Goal: Task Accomplishment & Management: Complete application form

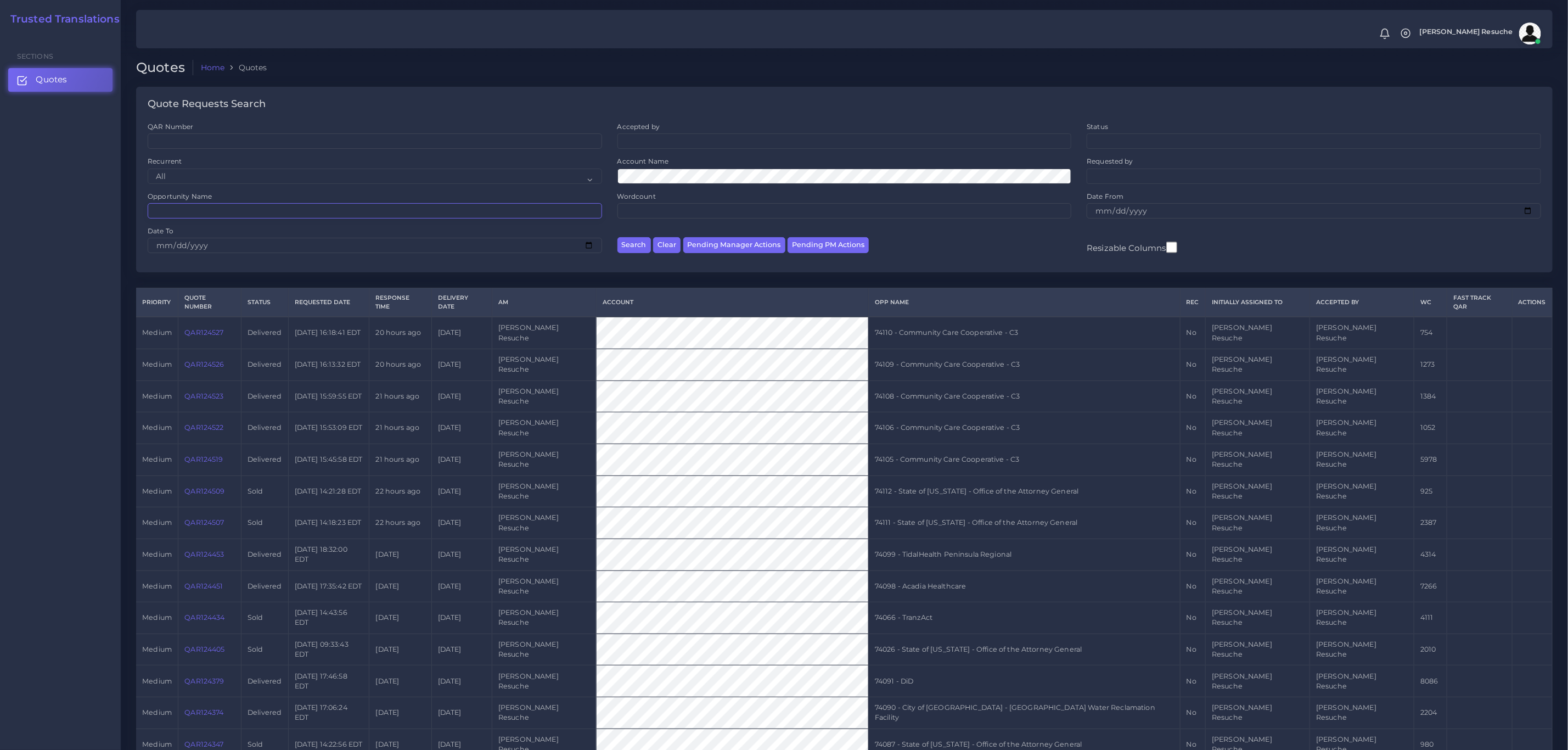
click at [202, 218] on input "Opportunity Name" at bounding box center [374, 211] width 454 height 16
type input "74023"
click at [617, 237] on button "Search" at bounding box center [634, 245] width 33 height 16
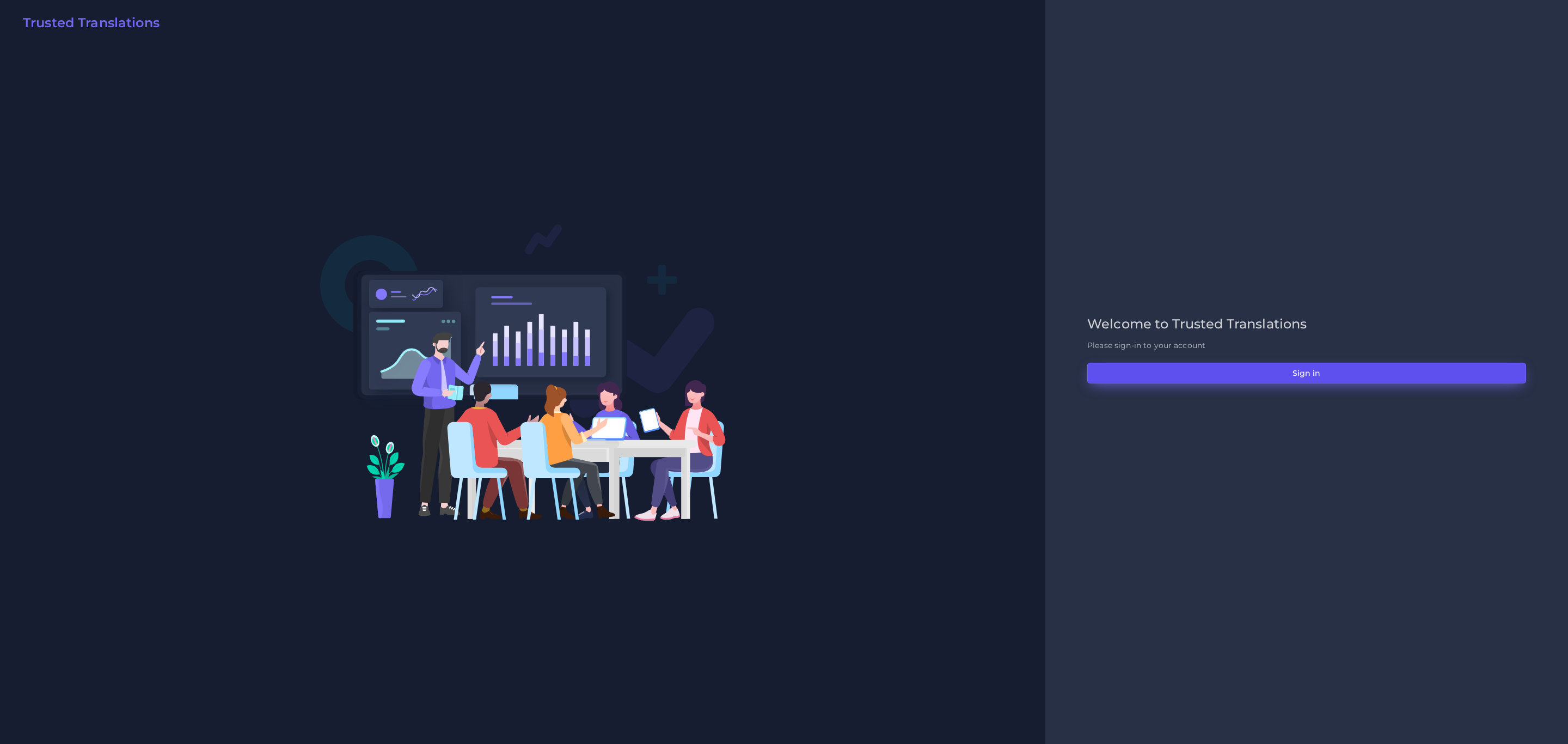
click at [1284, 377] on button "Sign in" at bounding box center [1306, 373] width 439 height 21
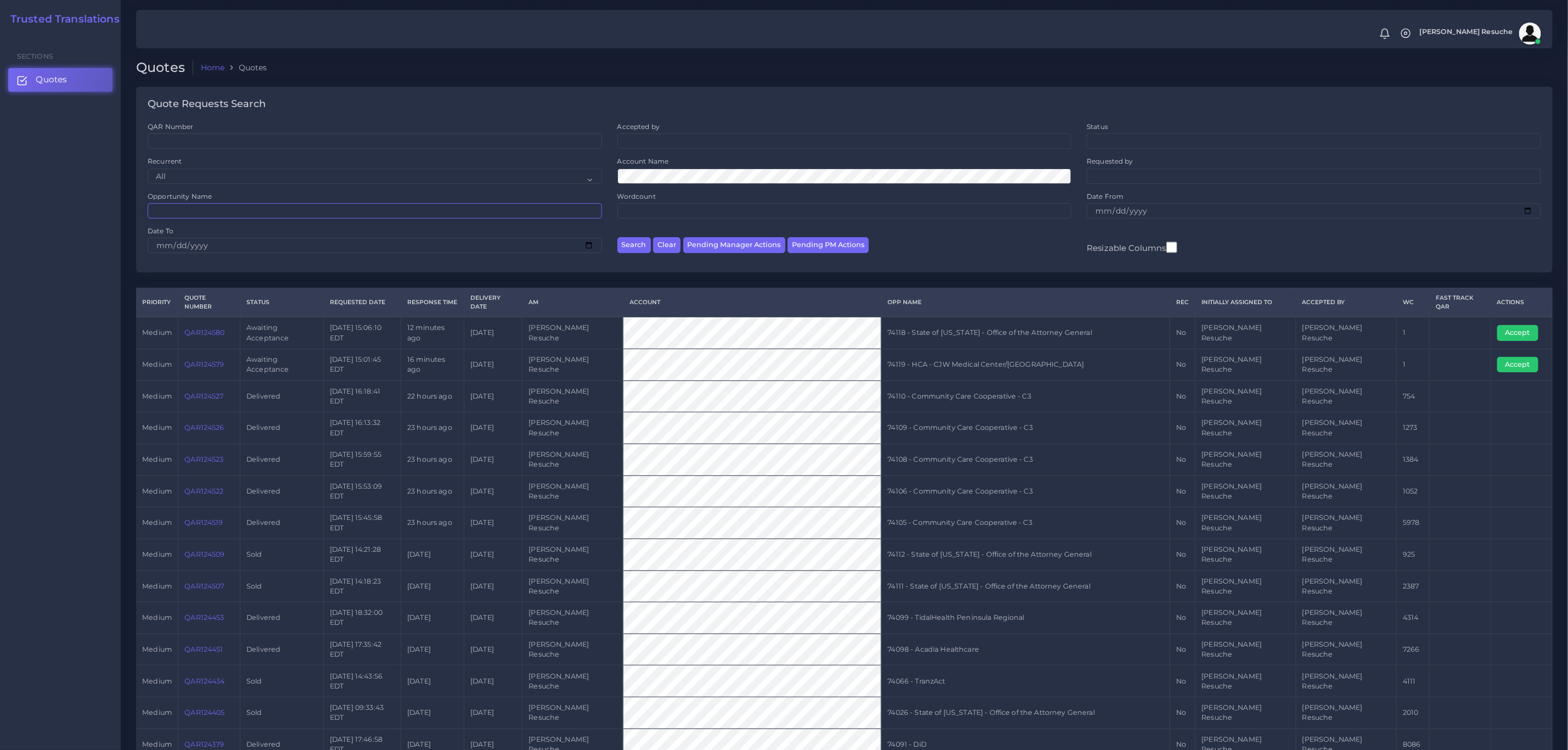
click at [175, 211] on input "Opportunity Name" at bounding box center [374, 211] width 454 height 16
type input "74023"
click at [617, 237] on button "Search" at bounding box center [634, 245] width 33 height 16
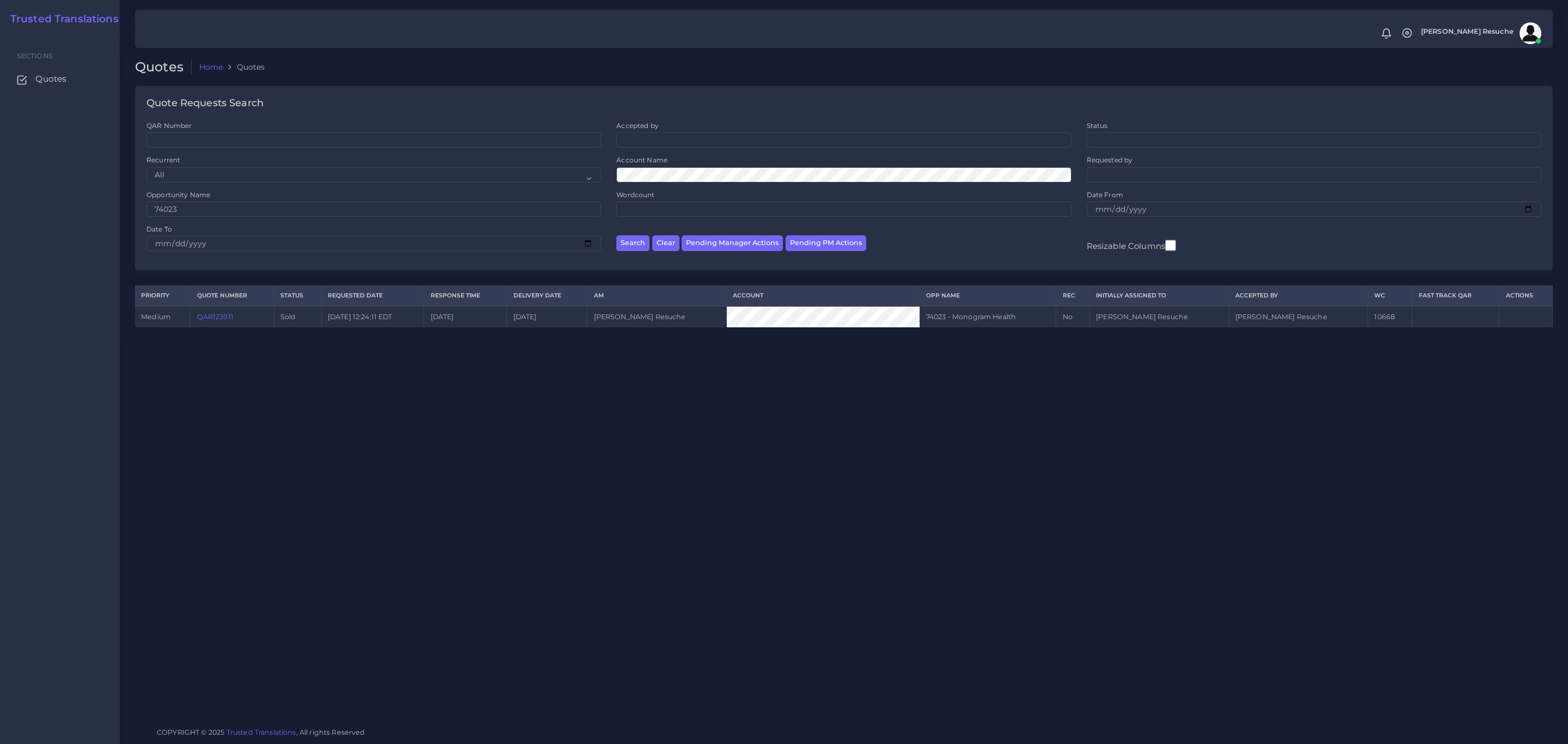
click at [215, 317] on link "QAR123911" at bounding box center [215, 317] width 37 height 8
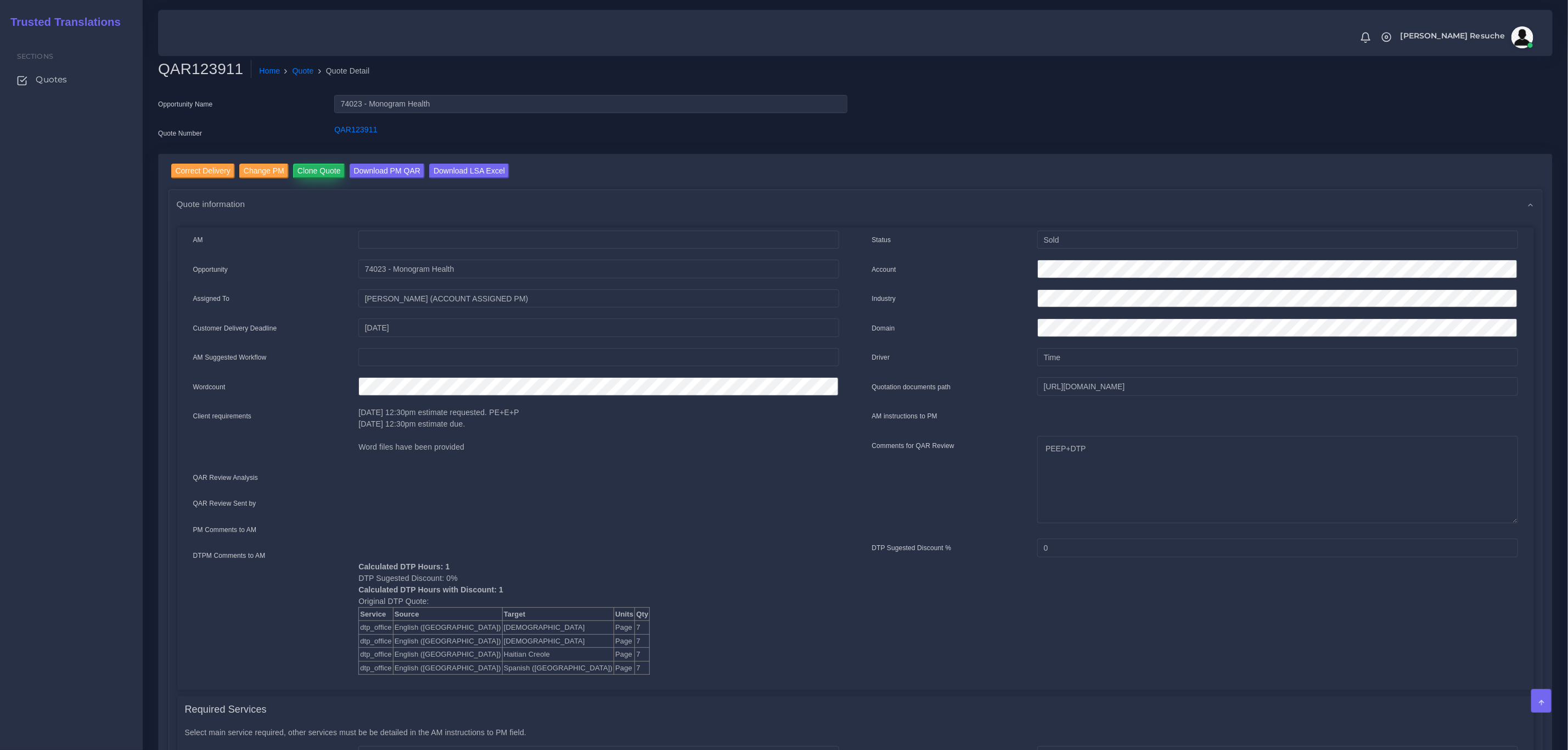
click at [325, 170] on input "Clone Quote" at bounding box center [319, 171] width 52 height 15
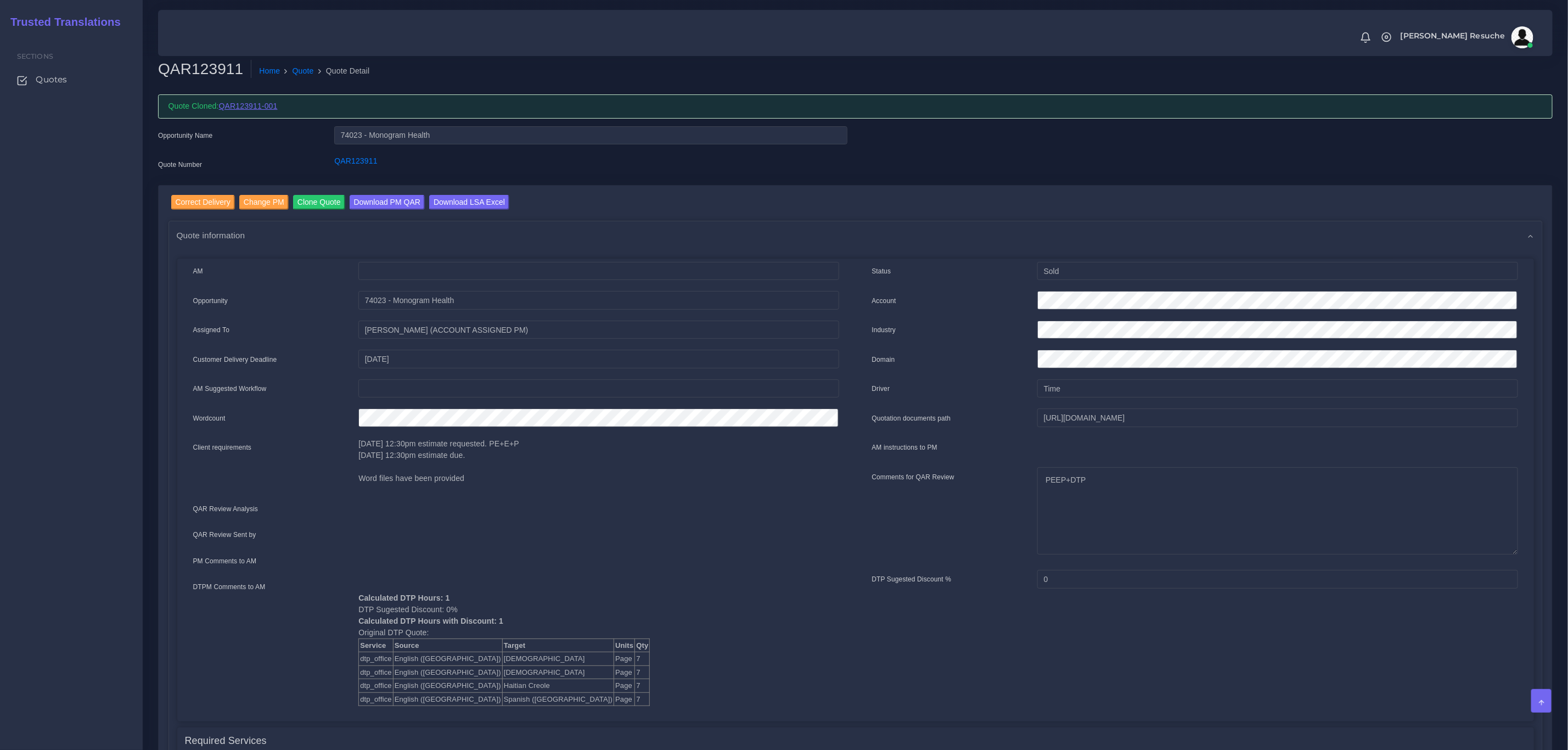
click at [260, 110] on link "QAR123911-001" at bounding box center [249, 106] width 59 height 9
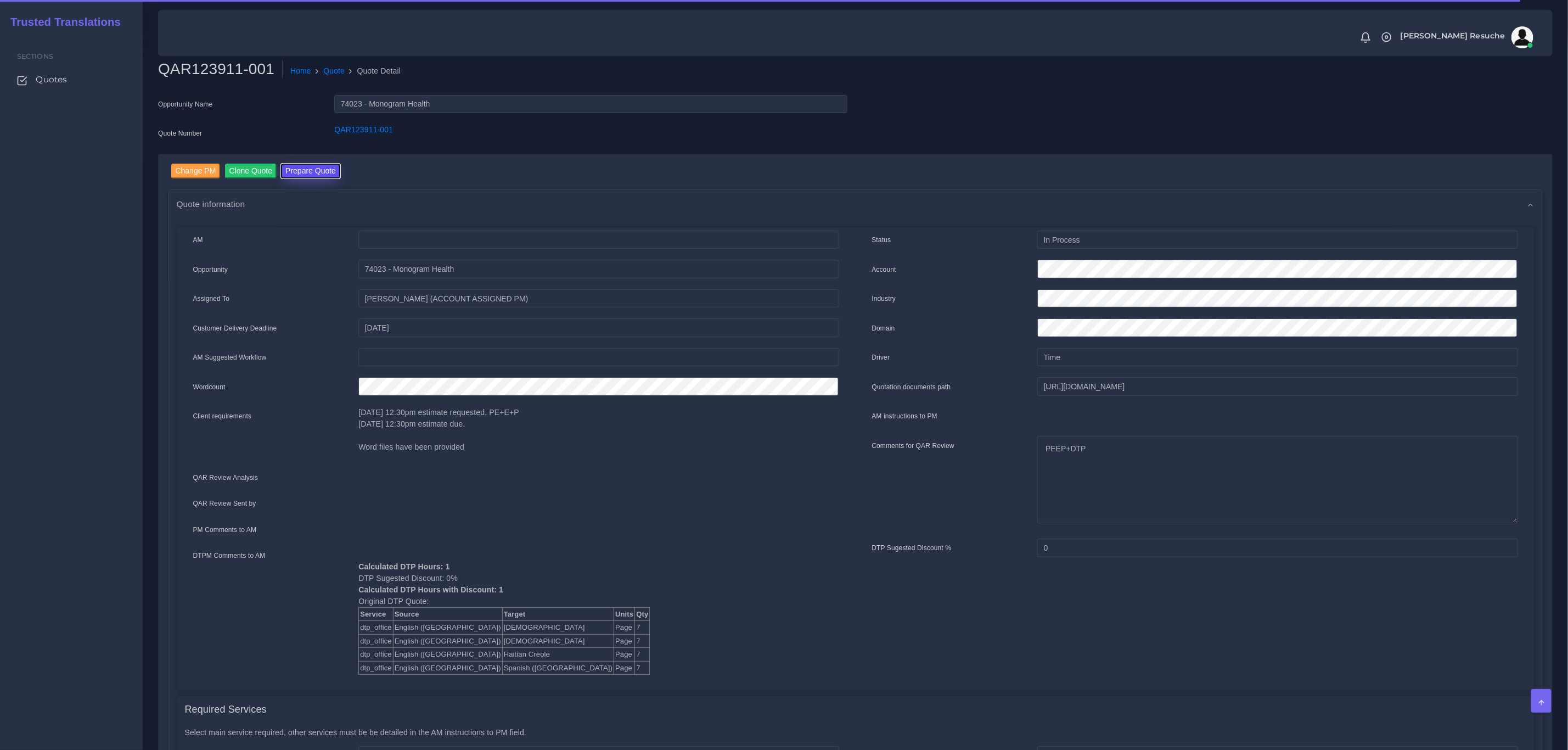
click at [318, 170] on button "Prepare Quote" at bounding box center [310, 171] width 59 height 15
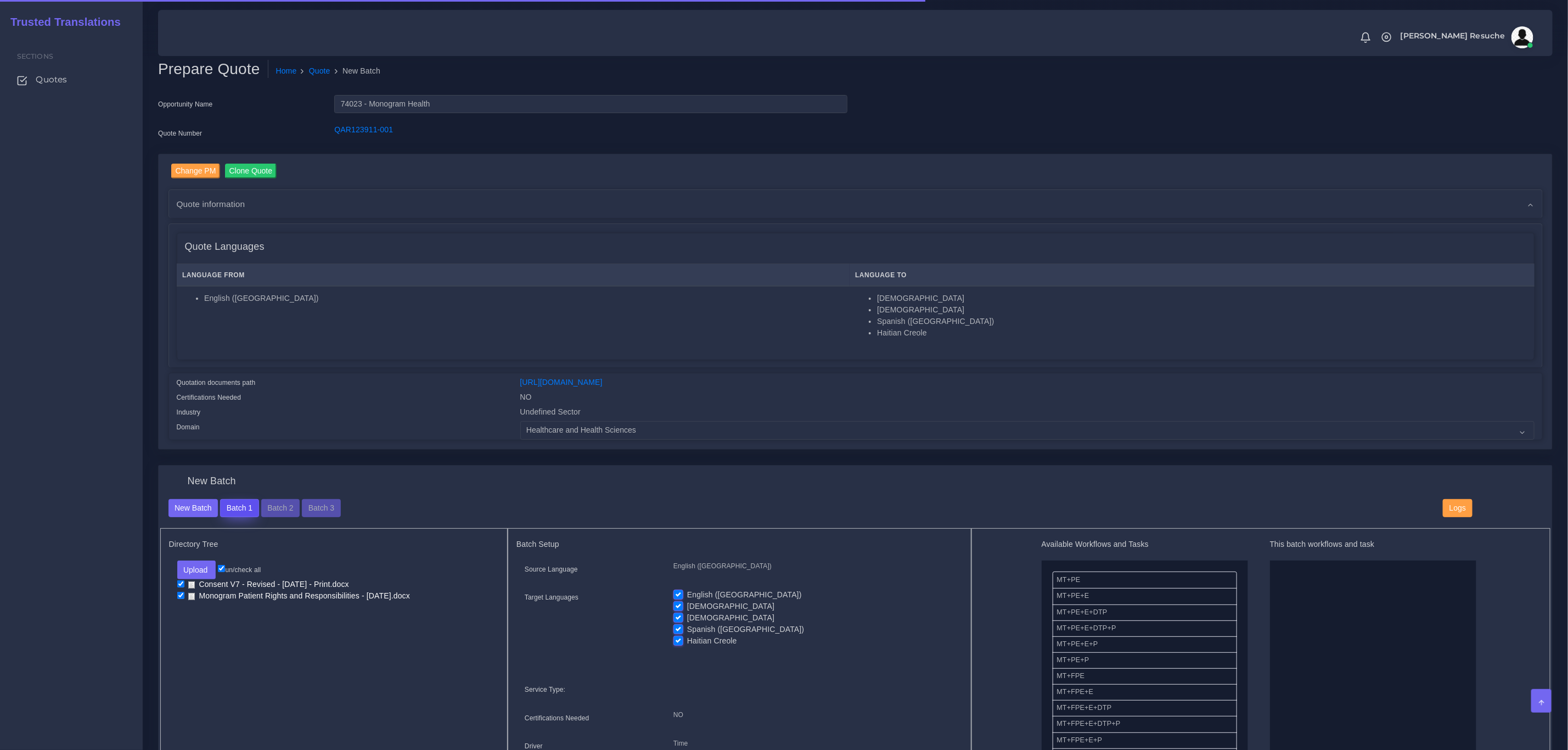
click at [236, 511] on button "Batch 1" at bounding box center [239, 508] width 38 height 18
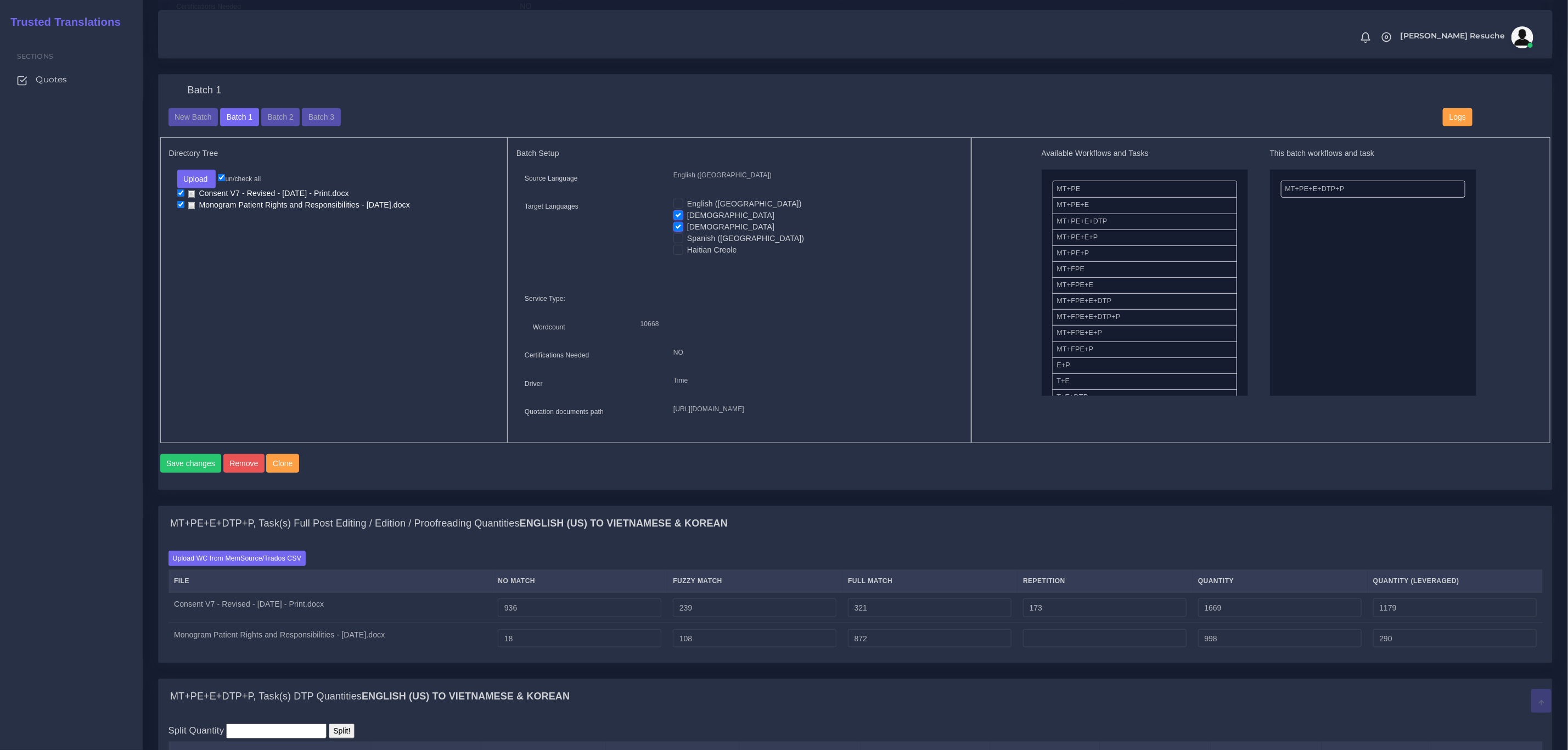
scroll to position [412, 0]
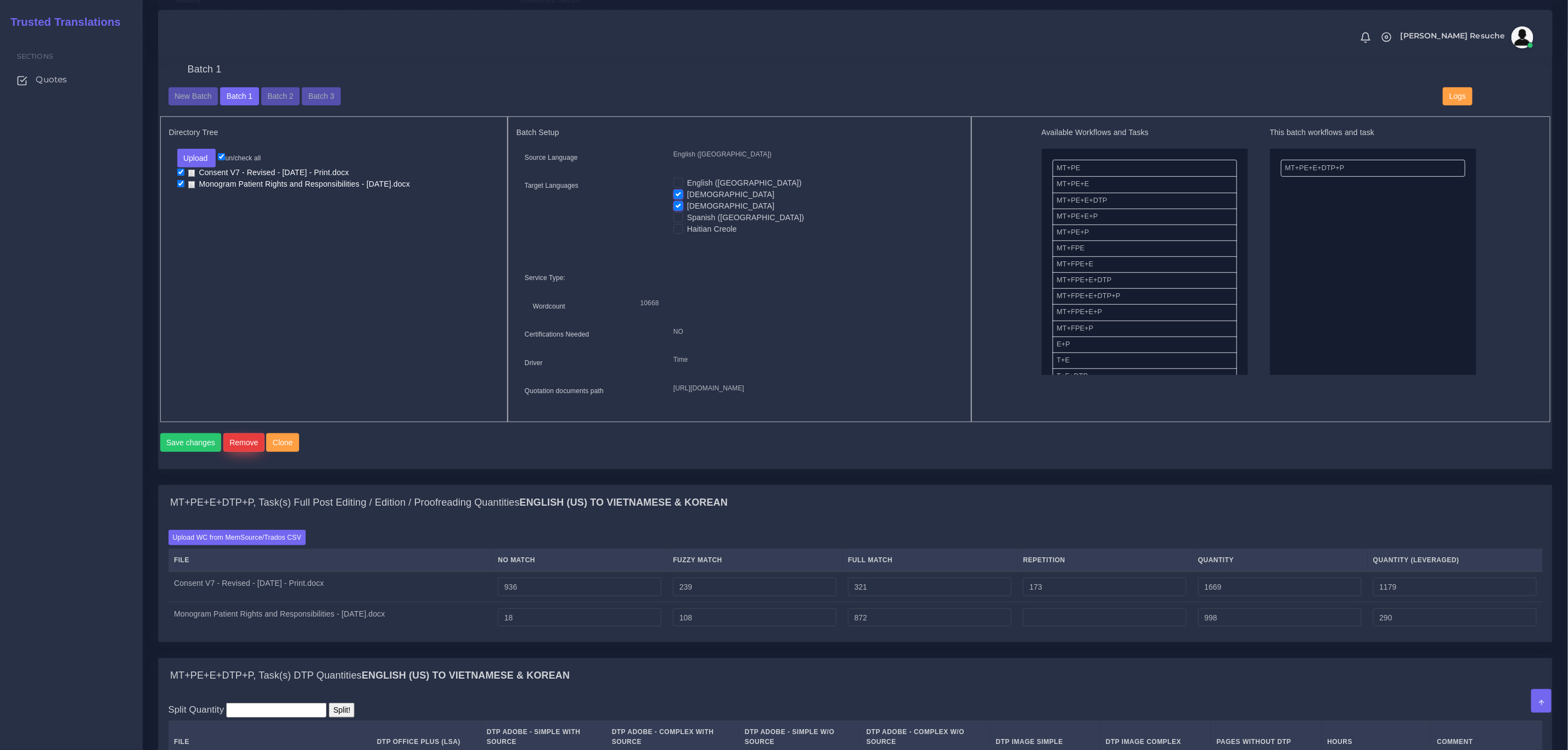
click at [247, 452] on button "Remove" at bounding box center [244, 442] width 41 height 18
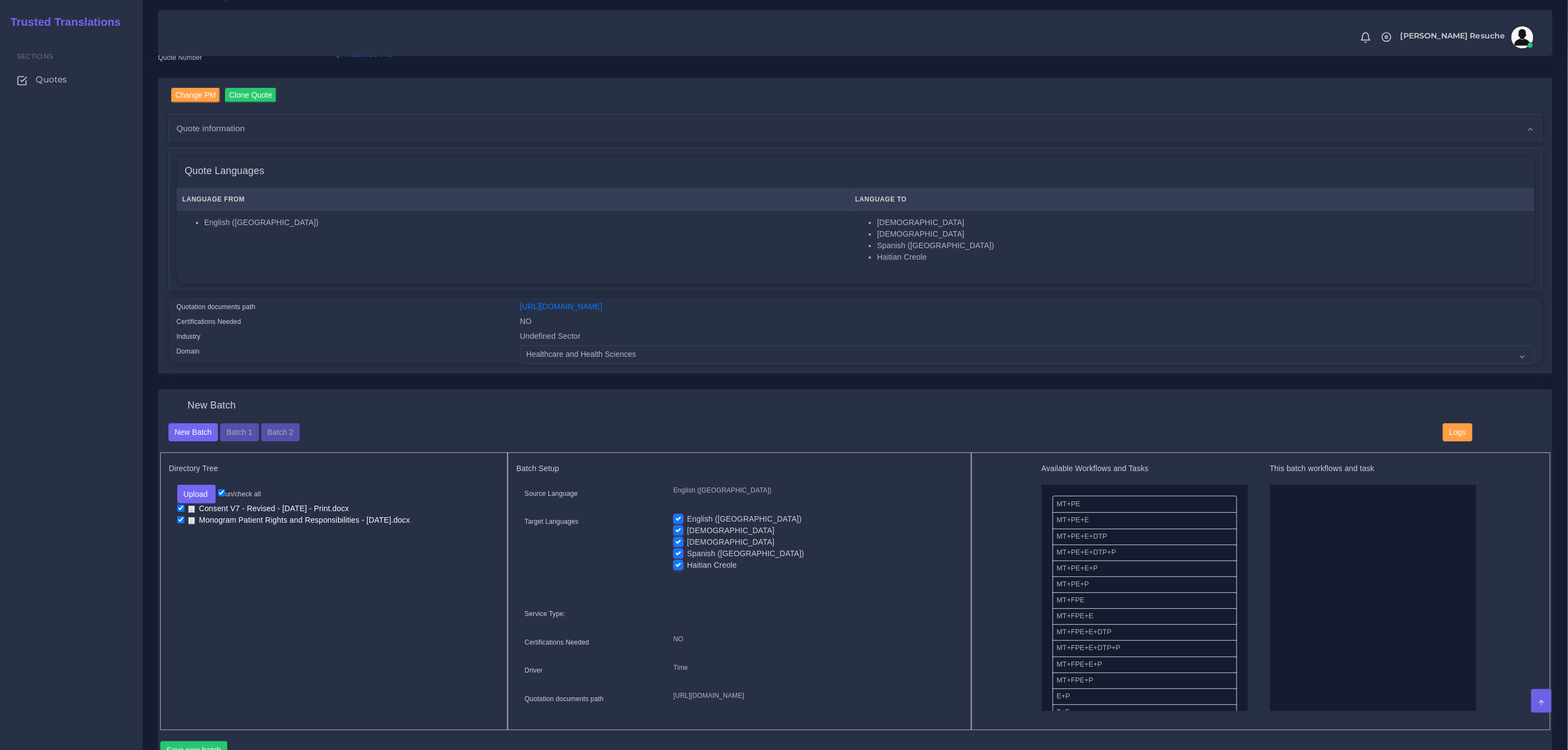
scroll to position [165, 0]
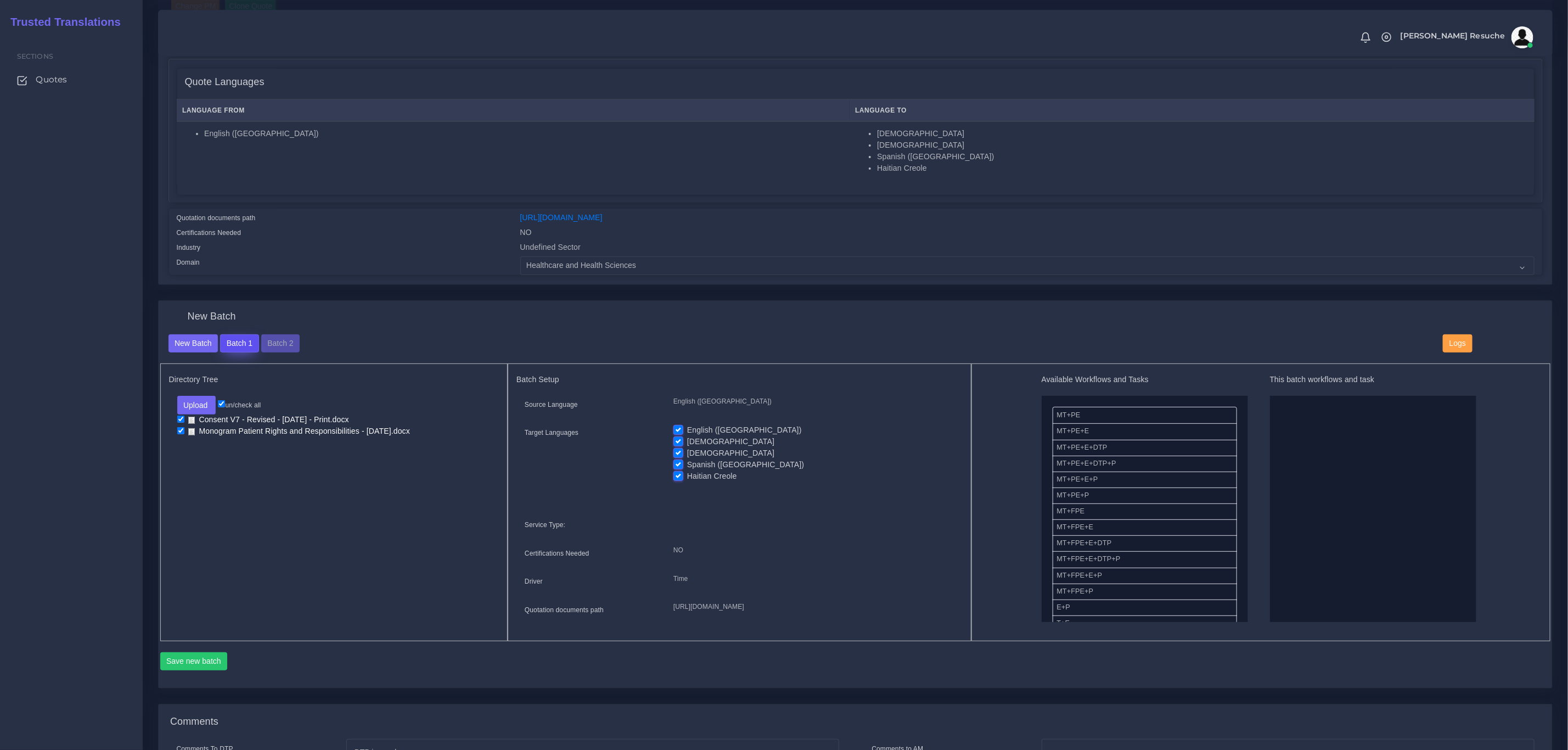
click at [242, 341] on button "Batch 1" at bounding box center [239, 344] width 38 height 18
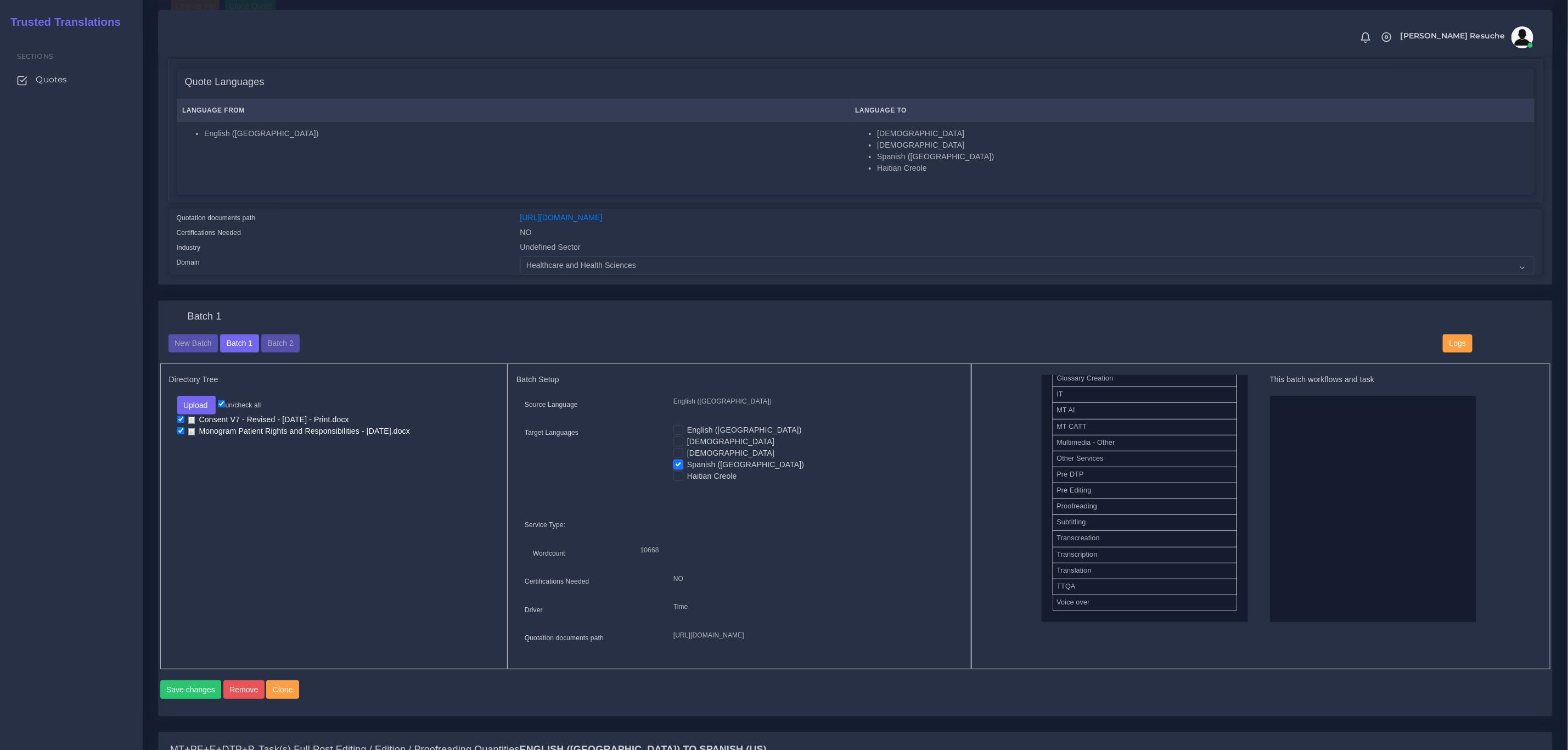
scroll to position [463, 0]
drag, startPoint x: 1102, startPoint y: 536, endPoint x: 1382, endPoint y: 488, distance: 284.1
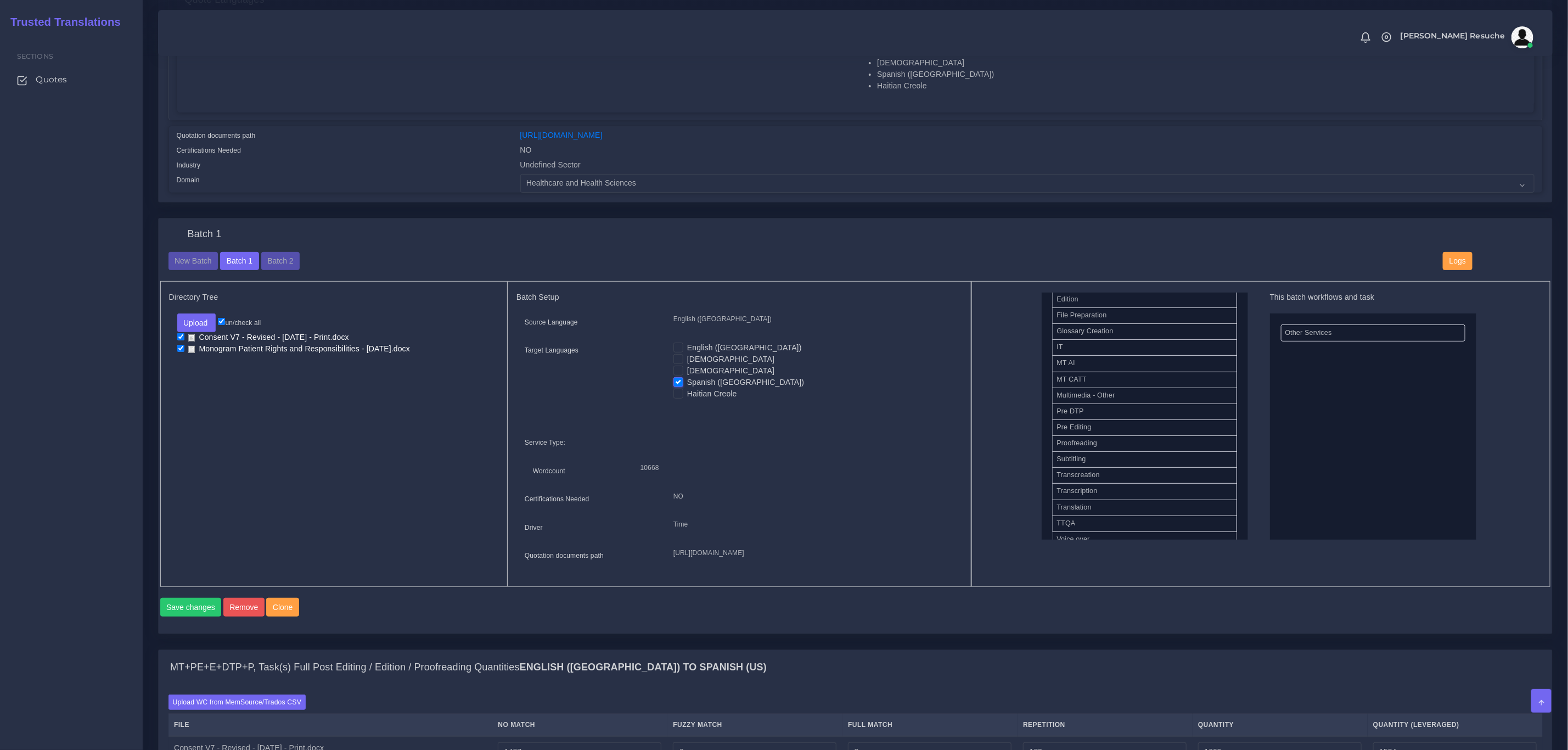
scroll to position [529, 0]
click at [190, 617] on button "Save changes" at bounding box center [191, 607] width 61 height 18
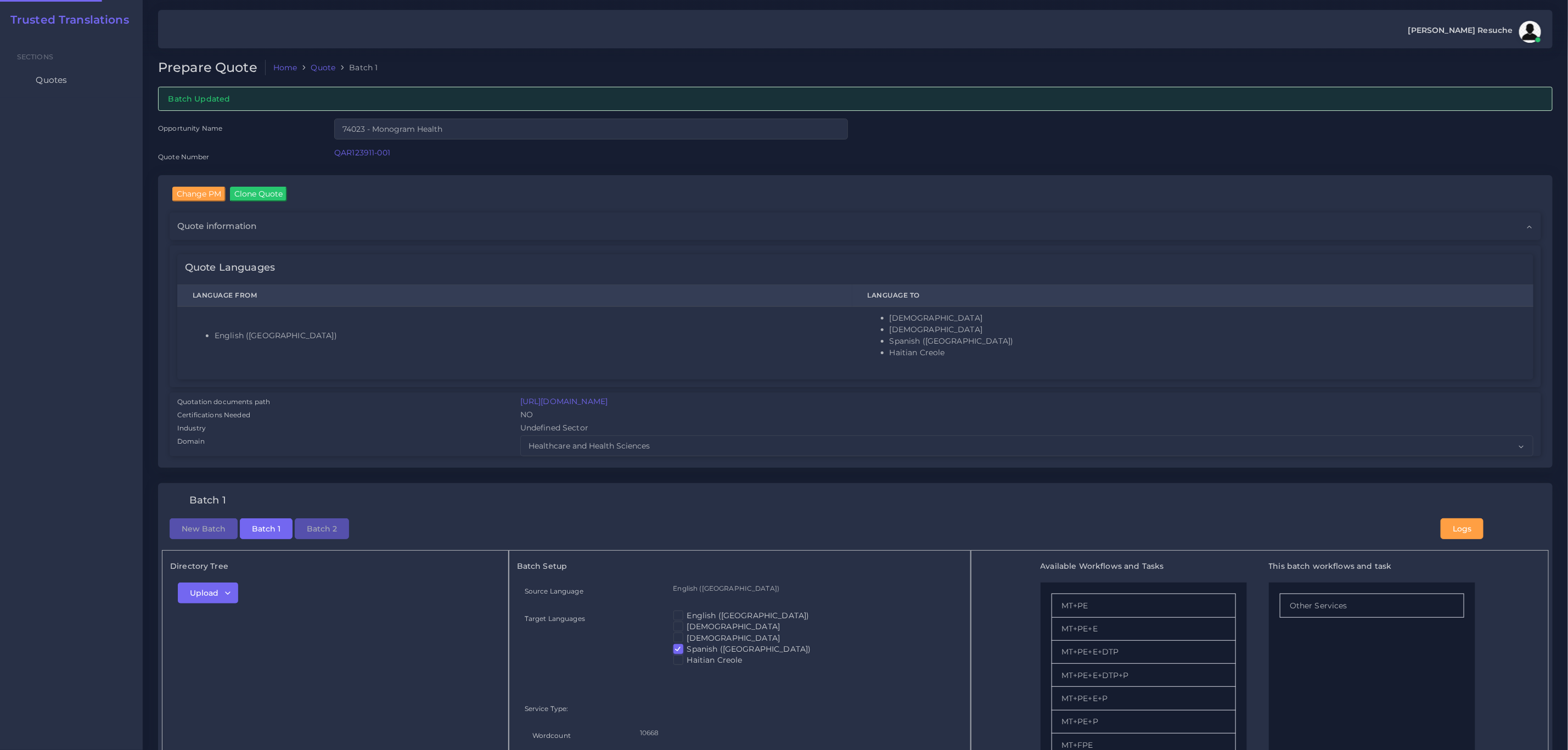
checkbox input "true"
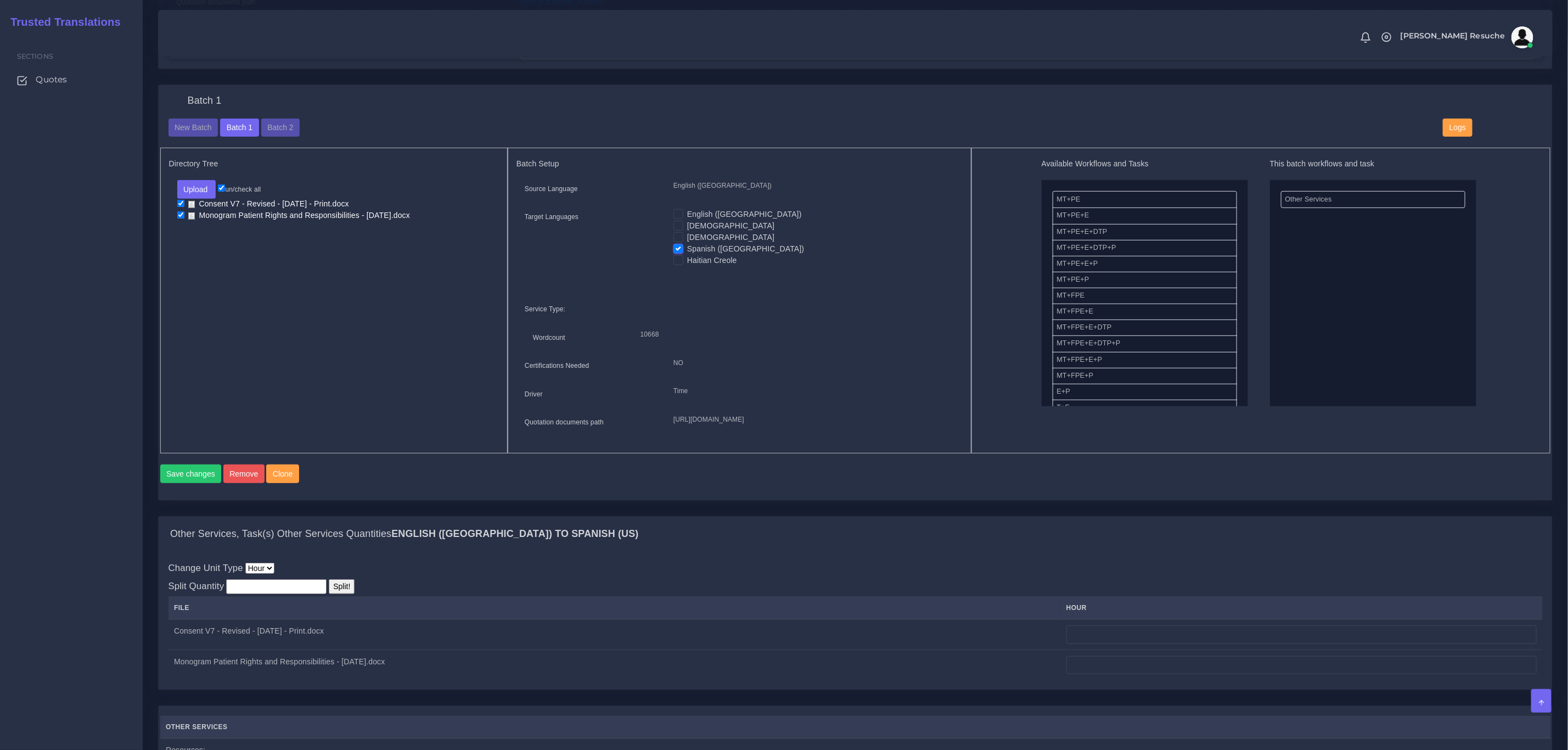
scroll to position [494, 0]
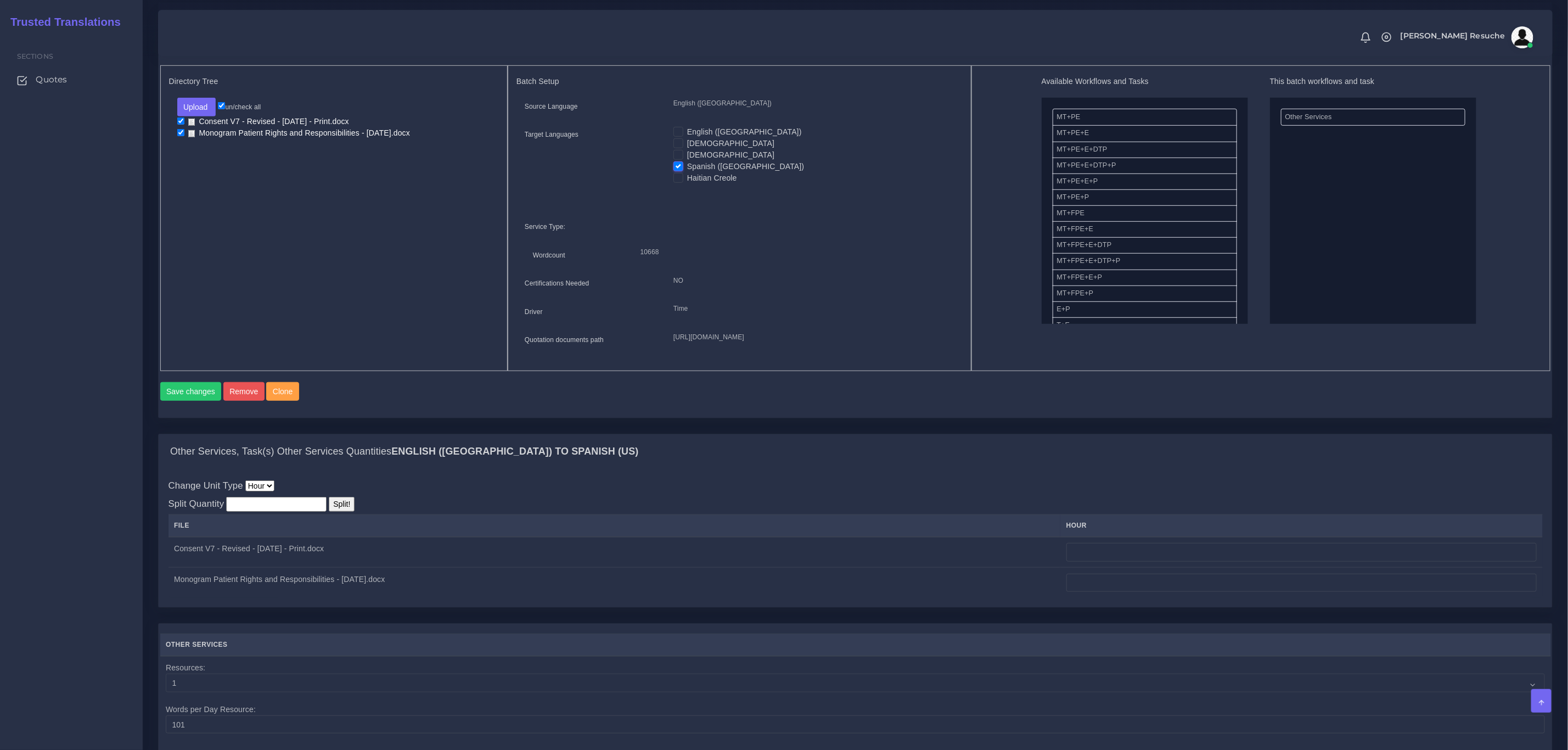
click at [309, 512] on input "number" at bounding box center [276, 505] width 100 height 15
click at [1185, 562] on input "number" at bounding box center [1301, 552] width 470 height 18
type input "1"
click at [1102, 513] on div "Change Unit Type Hour Split Quantity Split! File hour 1" at bounding box center [855, 538] width 1374 height 119
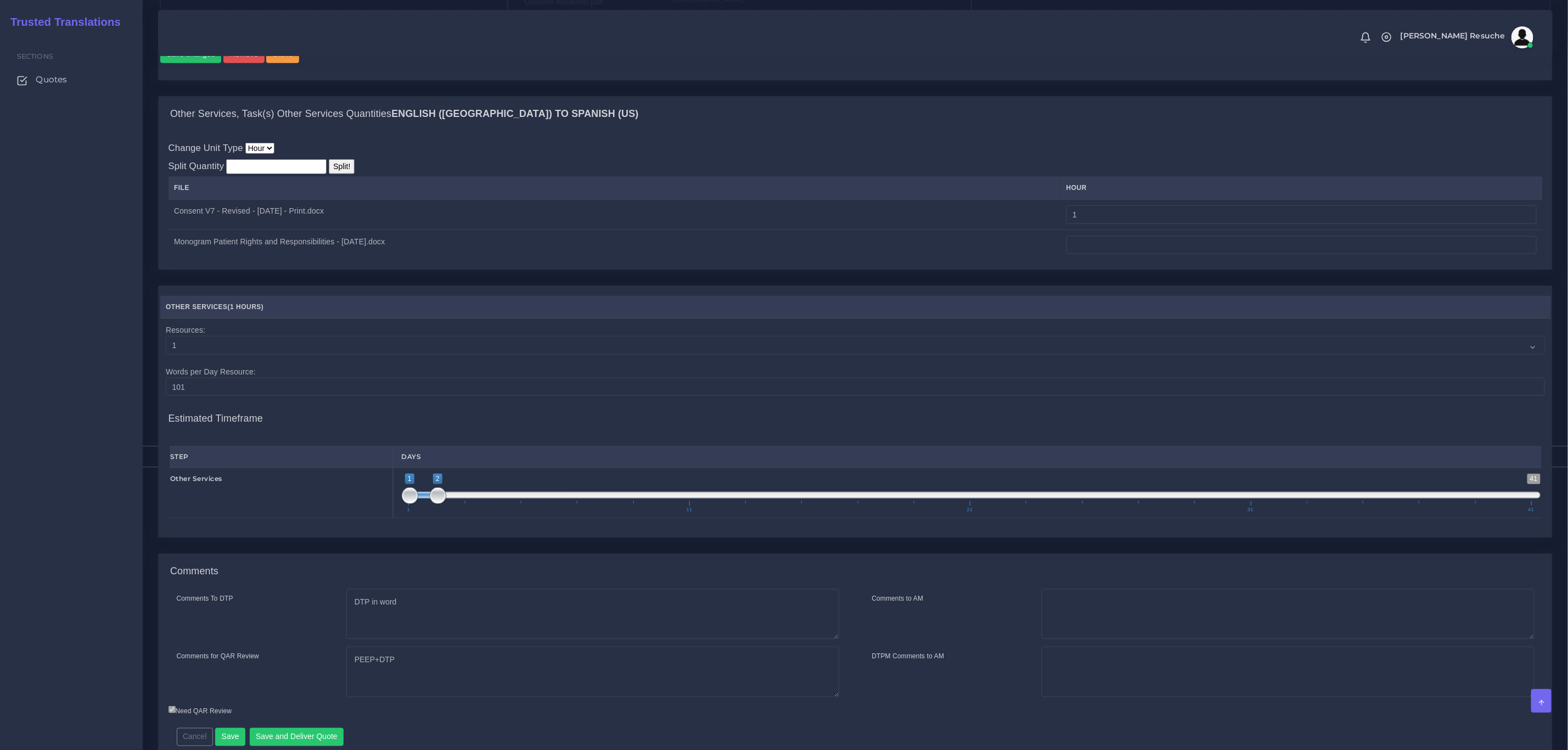
scroll to position [907, 0]
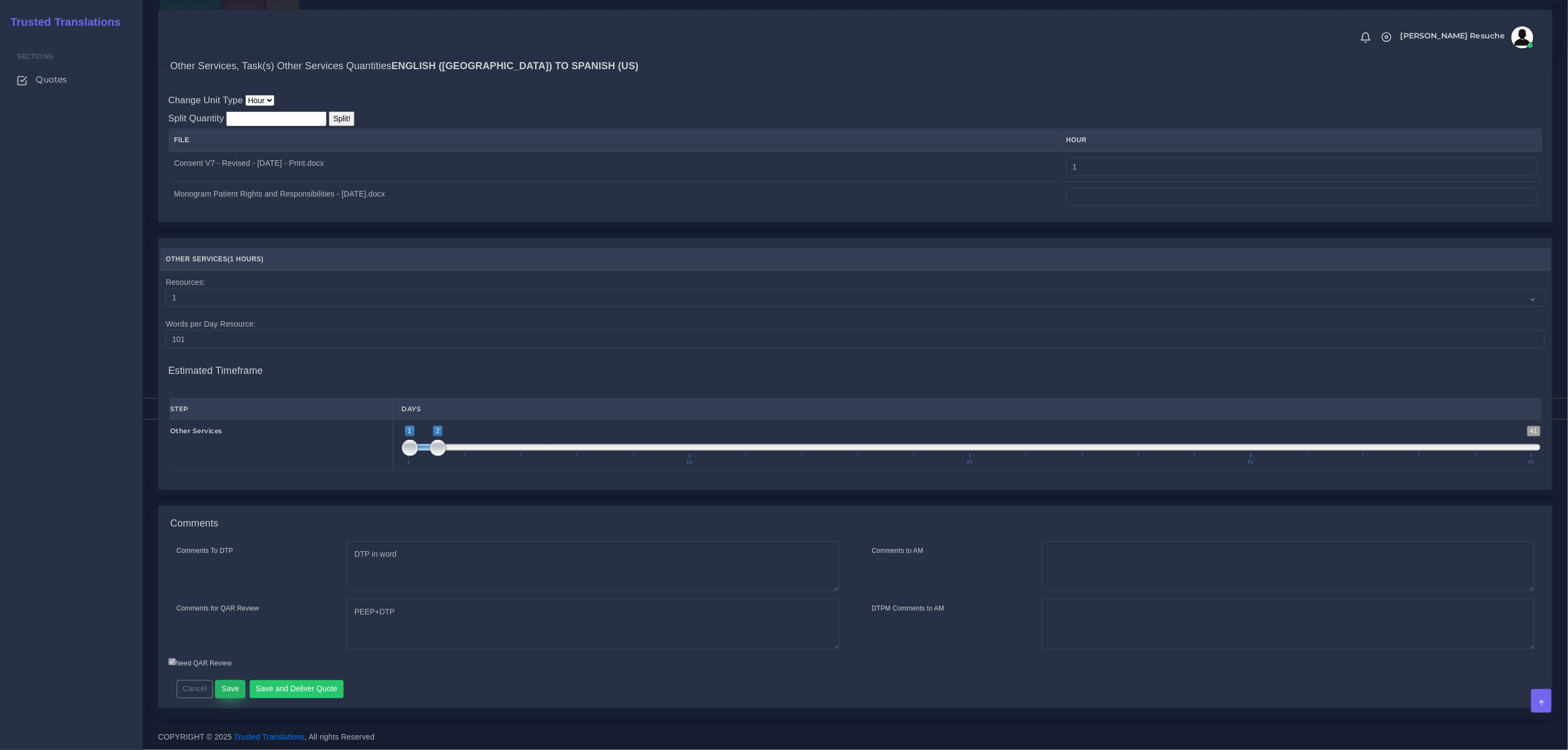
click at [234, 683] on button "Save" at bounding box center [230, 689] width 30 height 18
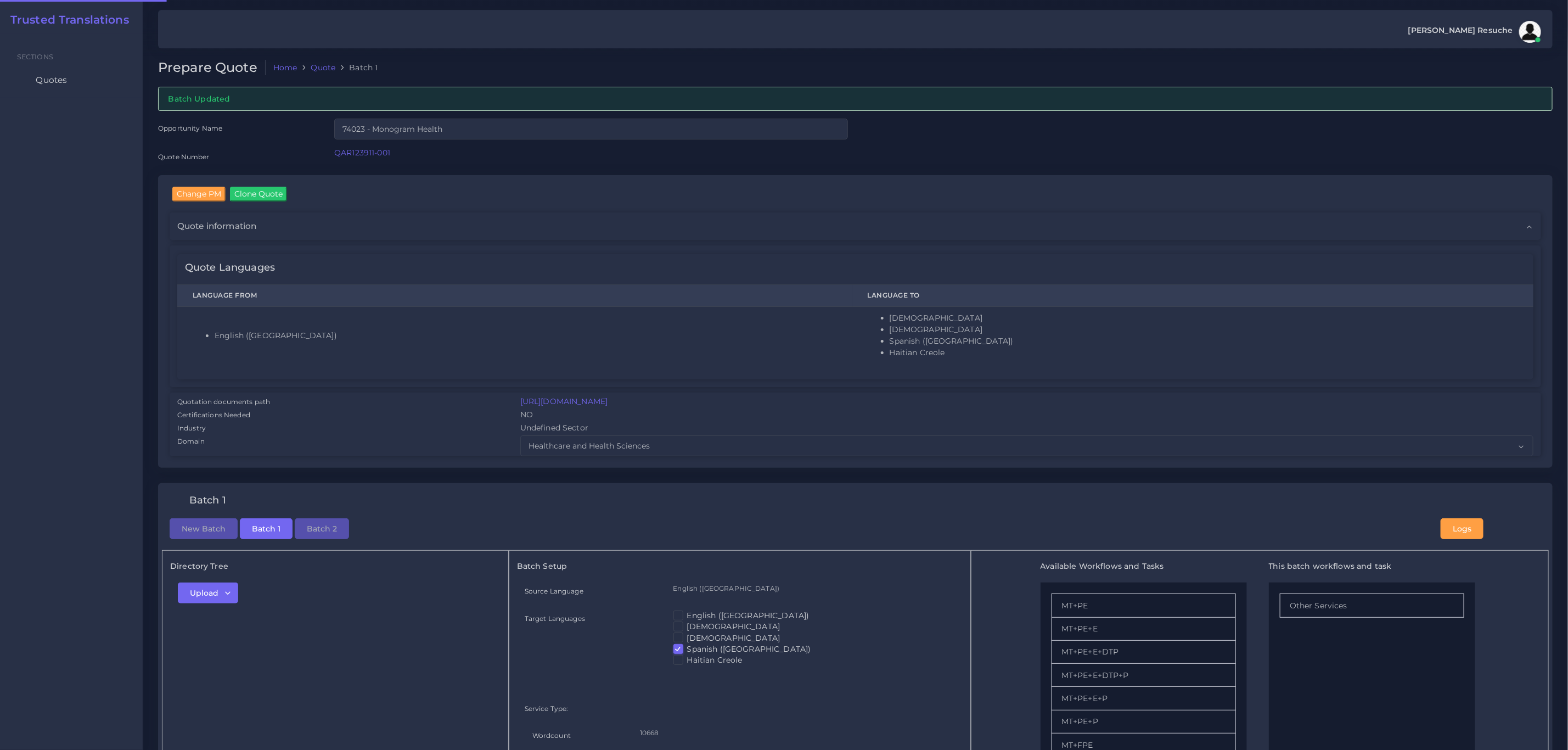
checkbox input "true"
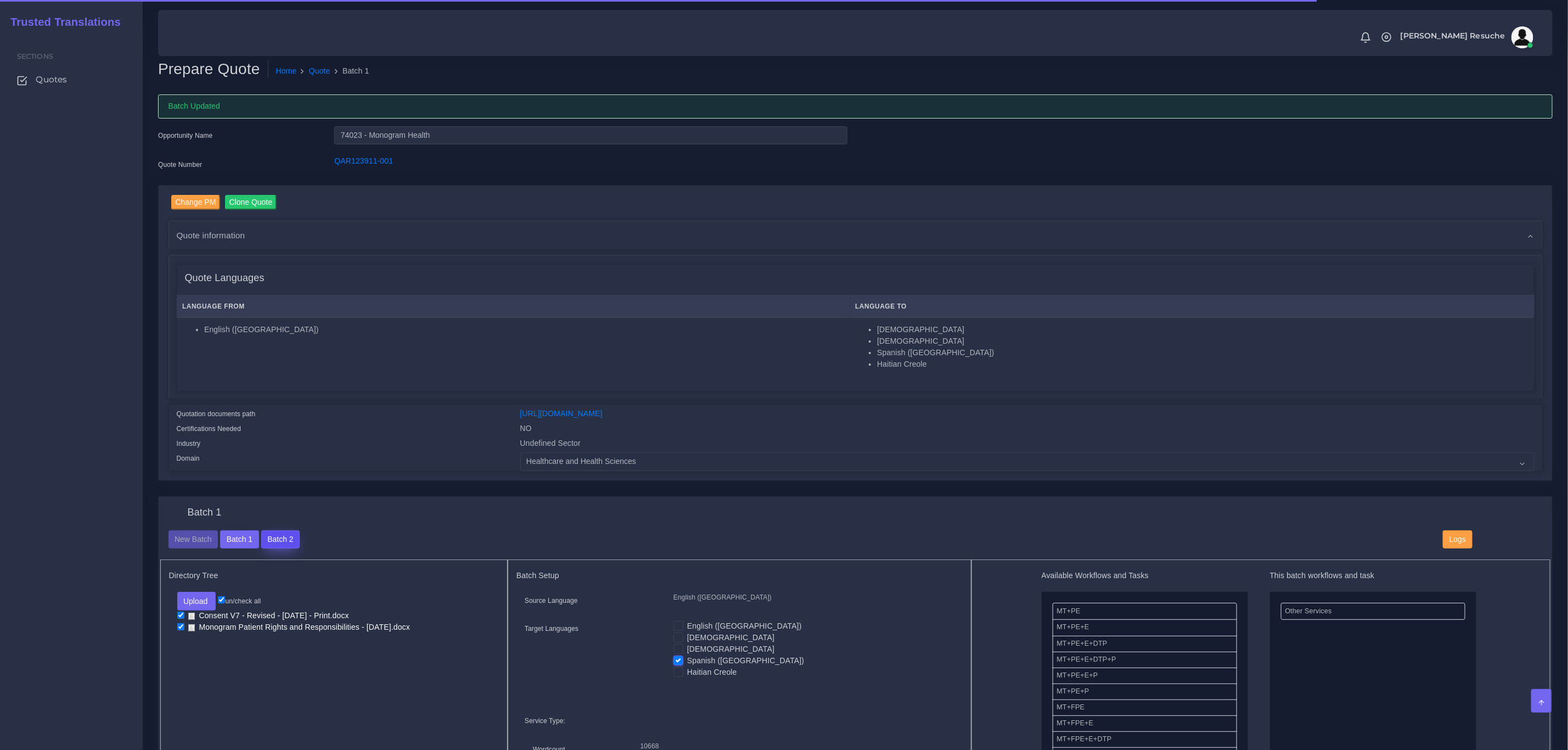
click at [292, 536] on button "Batch 2" at bounding box center [281, 539] width 38 height 18
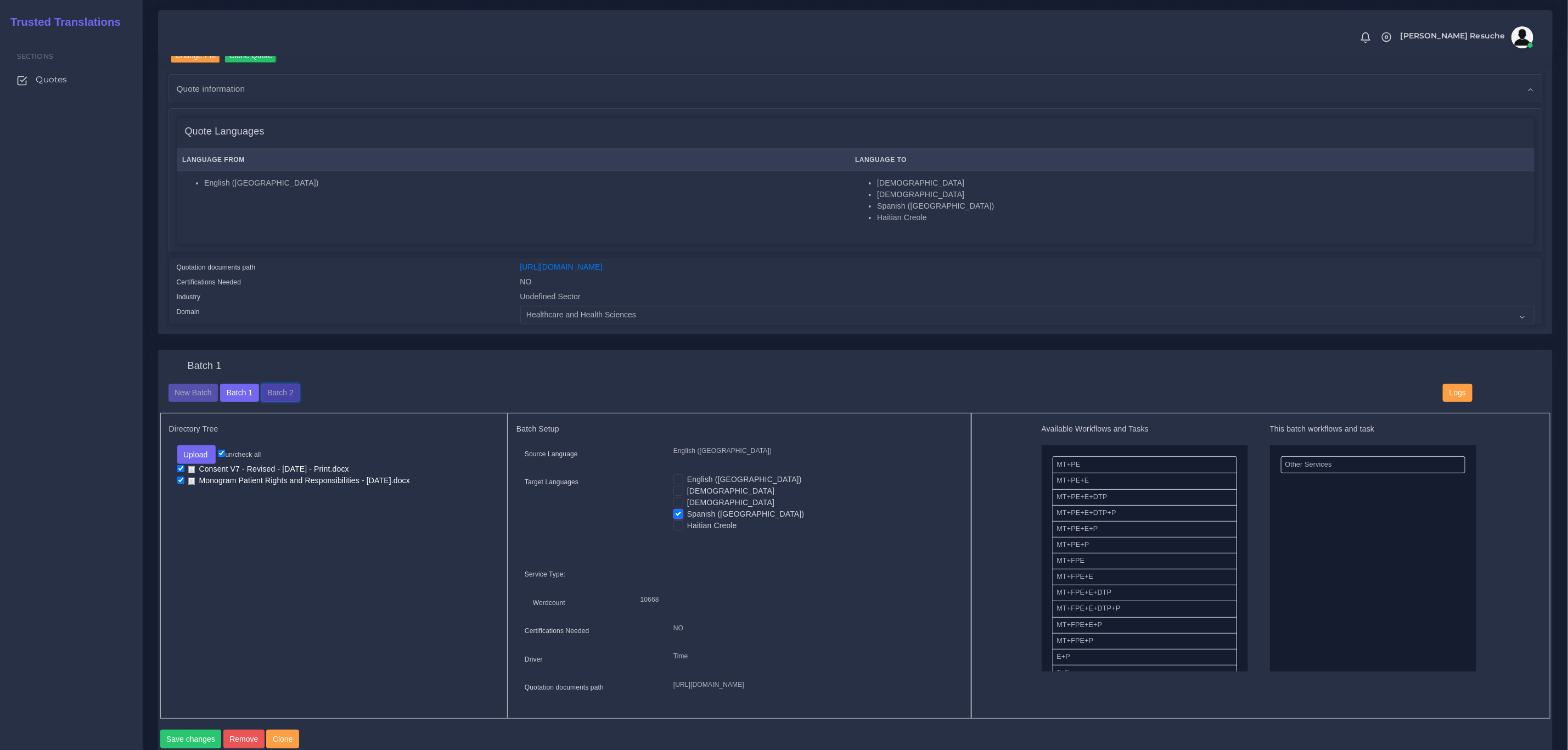
scroll to position [165, 0]
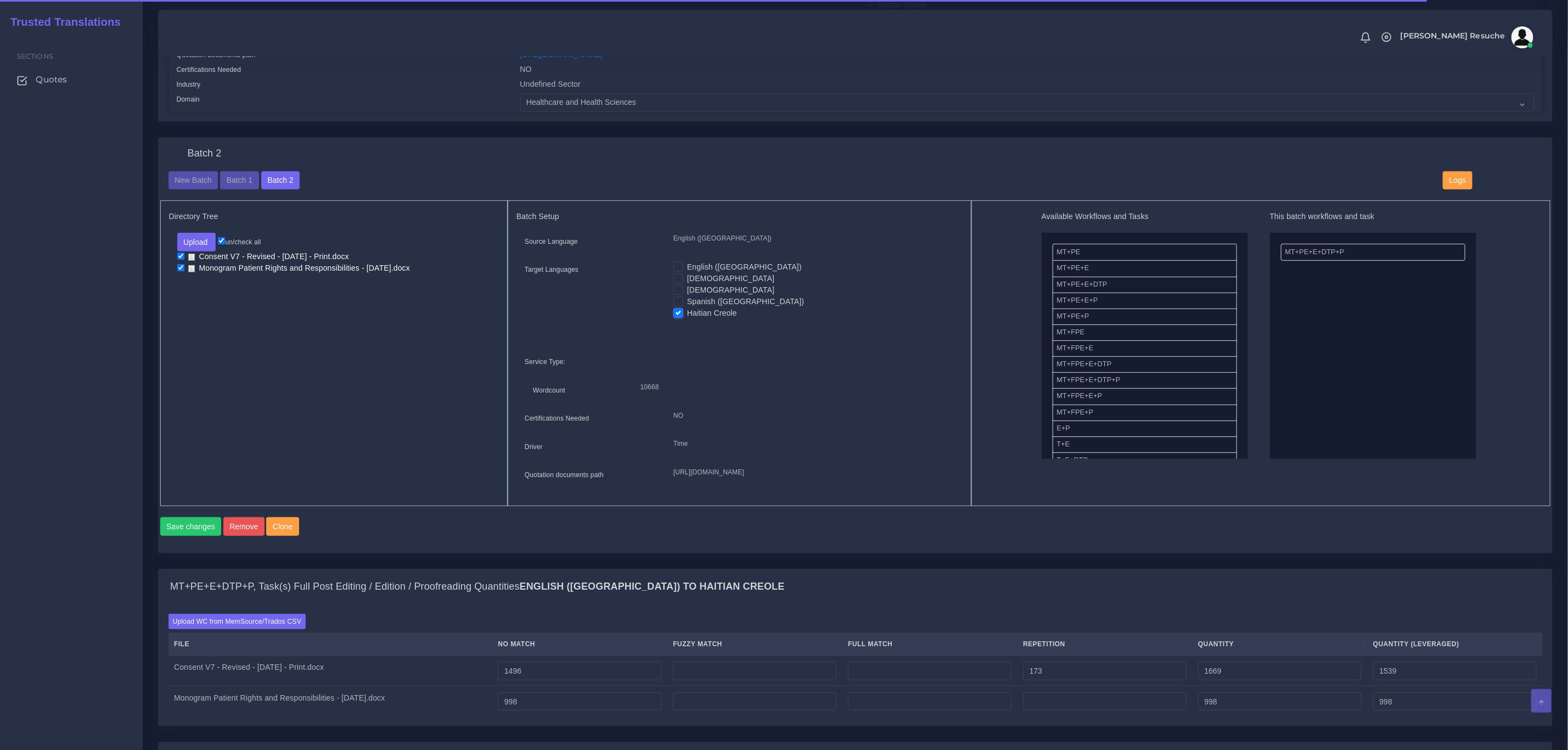
scroll to position [330, 0]
click at [241, 542] on div "Save changes Remove Clone" at bounding box center [855, 529] width 1391 height 27
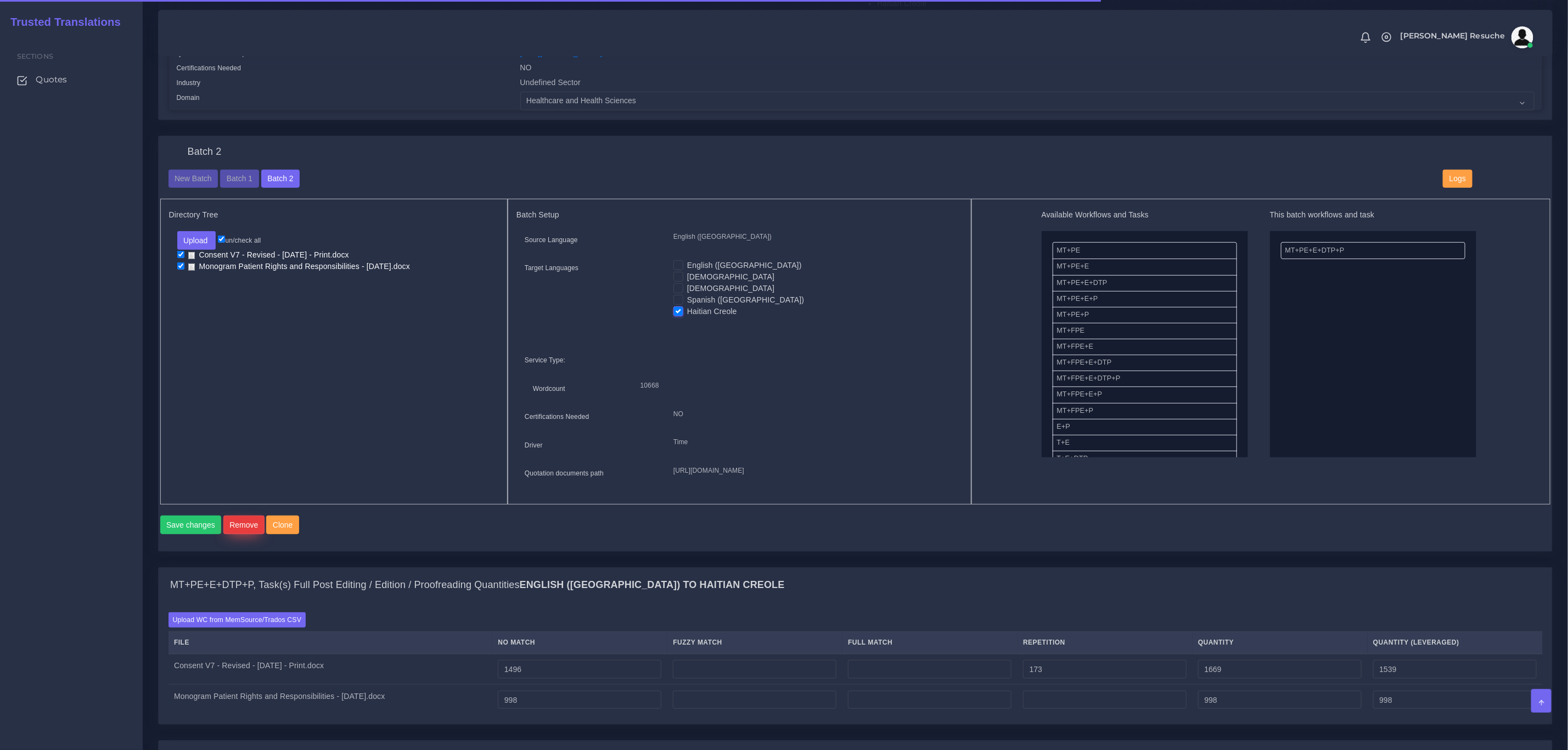
click at [242, 534] on button "Remove" at bounding box center [244, 525] width 41 height 18
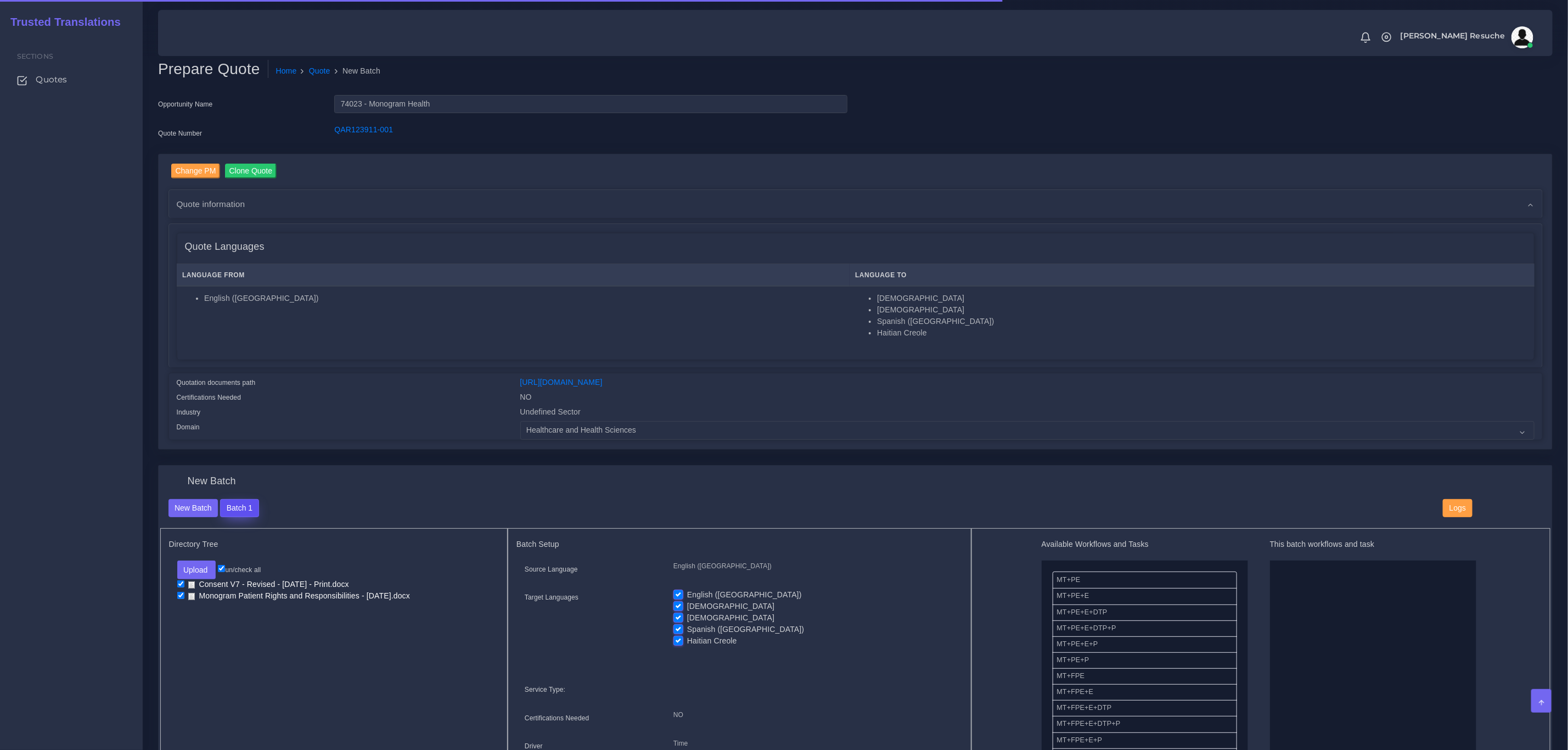
click at [249, 511] on button "Batch 1" at bounding box center [239, 508] width 38 height 18
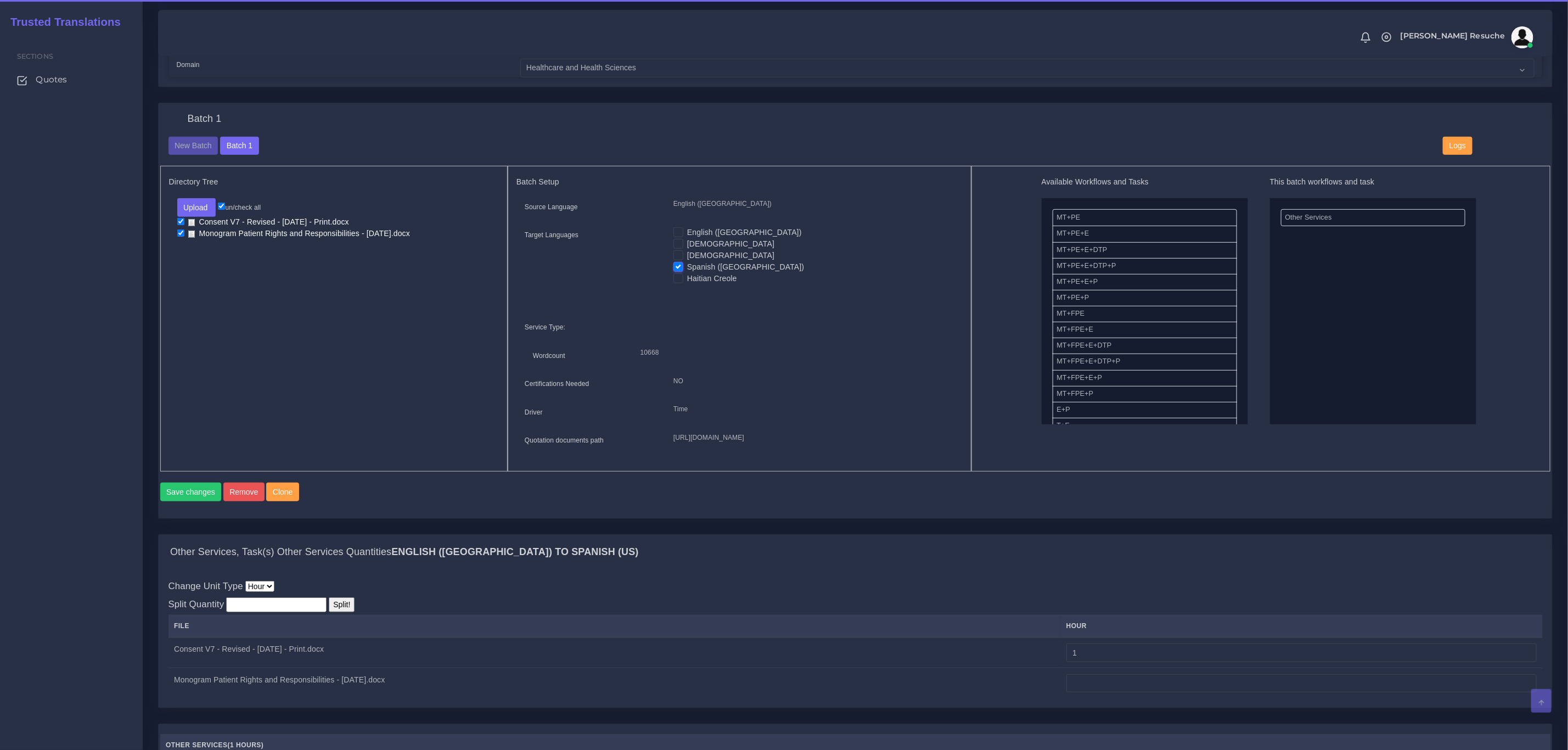
scroll to position [875, 0]
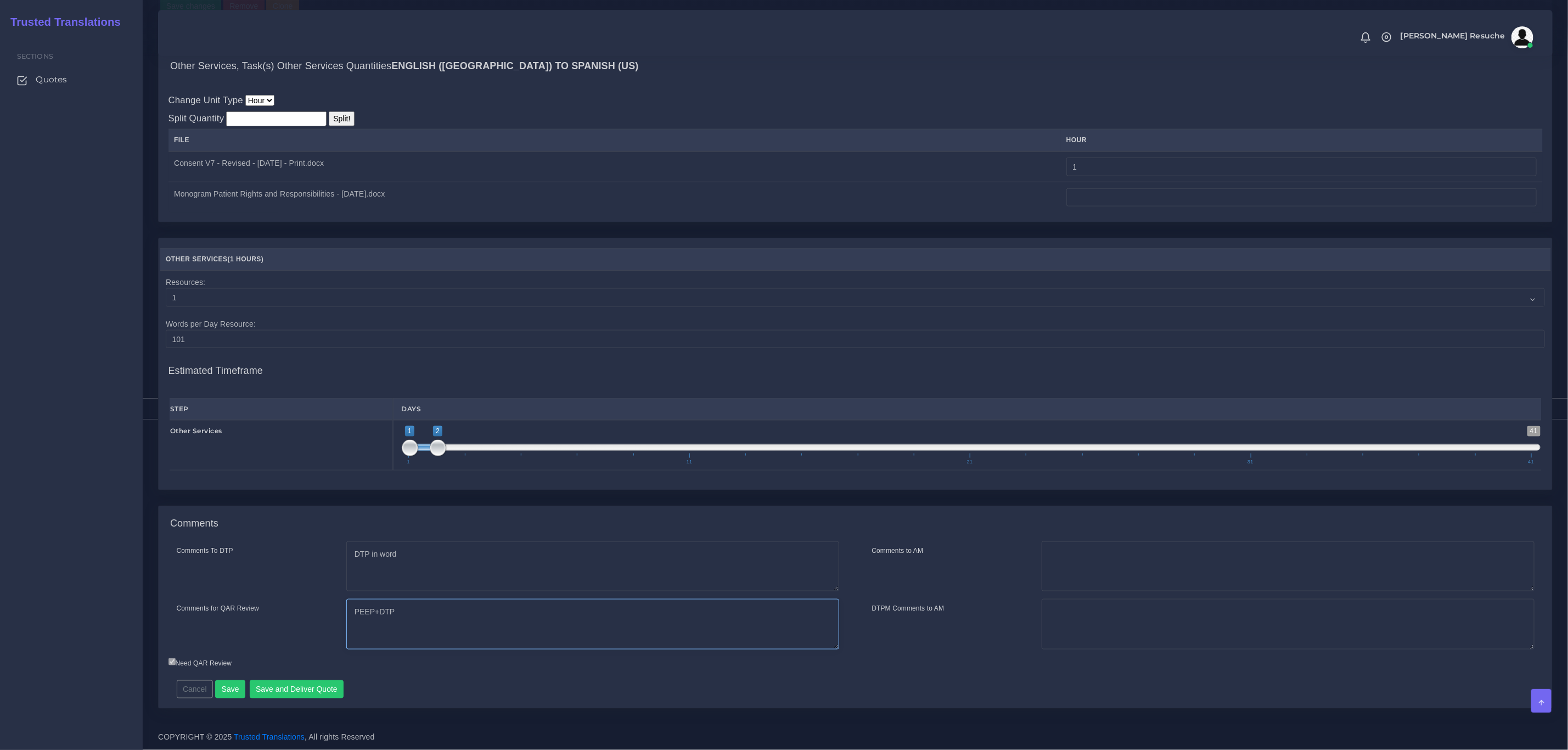
click at [499, 616] on textarea "PEEP+DTP" at bounding box center [592, 624] width 493 height 50
type textarea "PEEP+DTP other services is for the rush fee for spanish only."
click at [315, 683] on button "Save and Deliver Quote" at bounding box center [297, 689] width 95 height 18
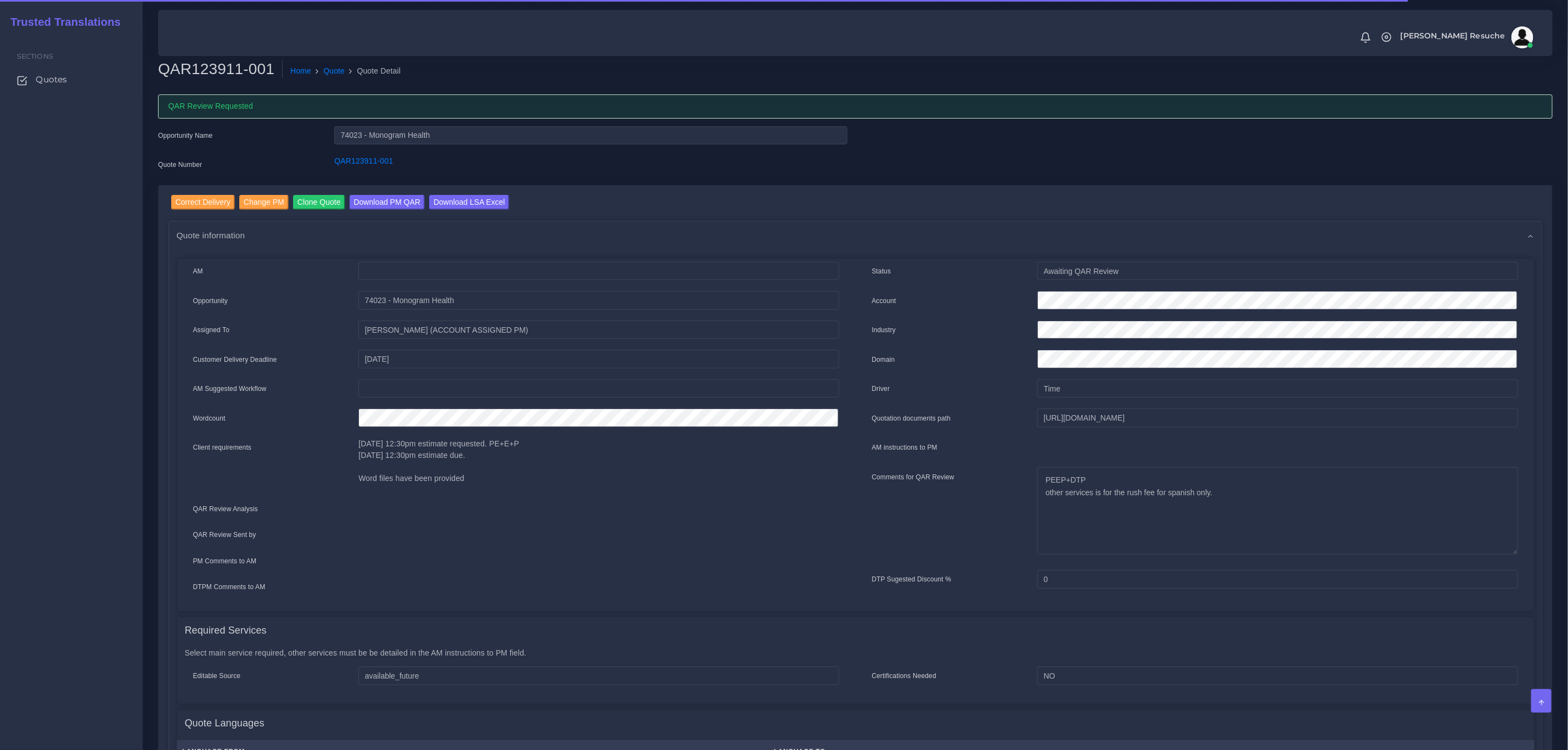
click at [379, 174] on div "QAR123911-001" at bounding box center [590, 166] width 529 height 22
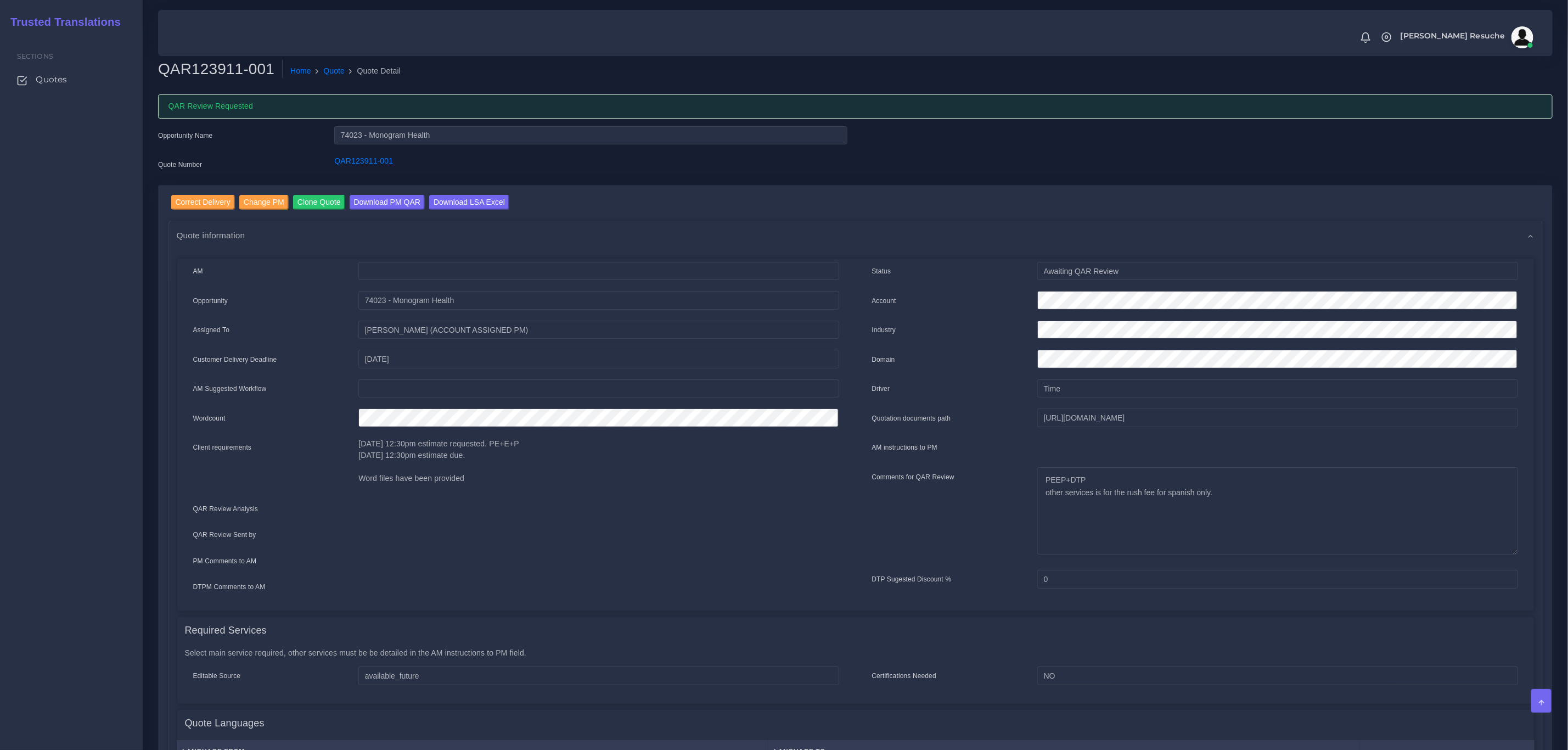
click at [363, 177] on div "Opportunity Name 74023 - Monogram Health Quote Number QAR123911-001" at bounding box center [503, 156] width 706 height 59
copy link "QAR123911"
drag, startPoint x: 403, startPoint y: 166, endPoint x: 316, endPoint y: 167, distance: 87.0
click at [308, 163] on div "Quote Number QAR123911-001" at bounding box center [503, 166] width 706 height 22
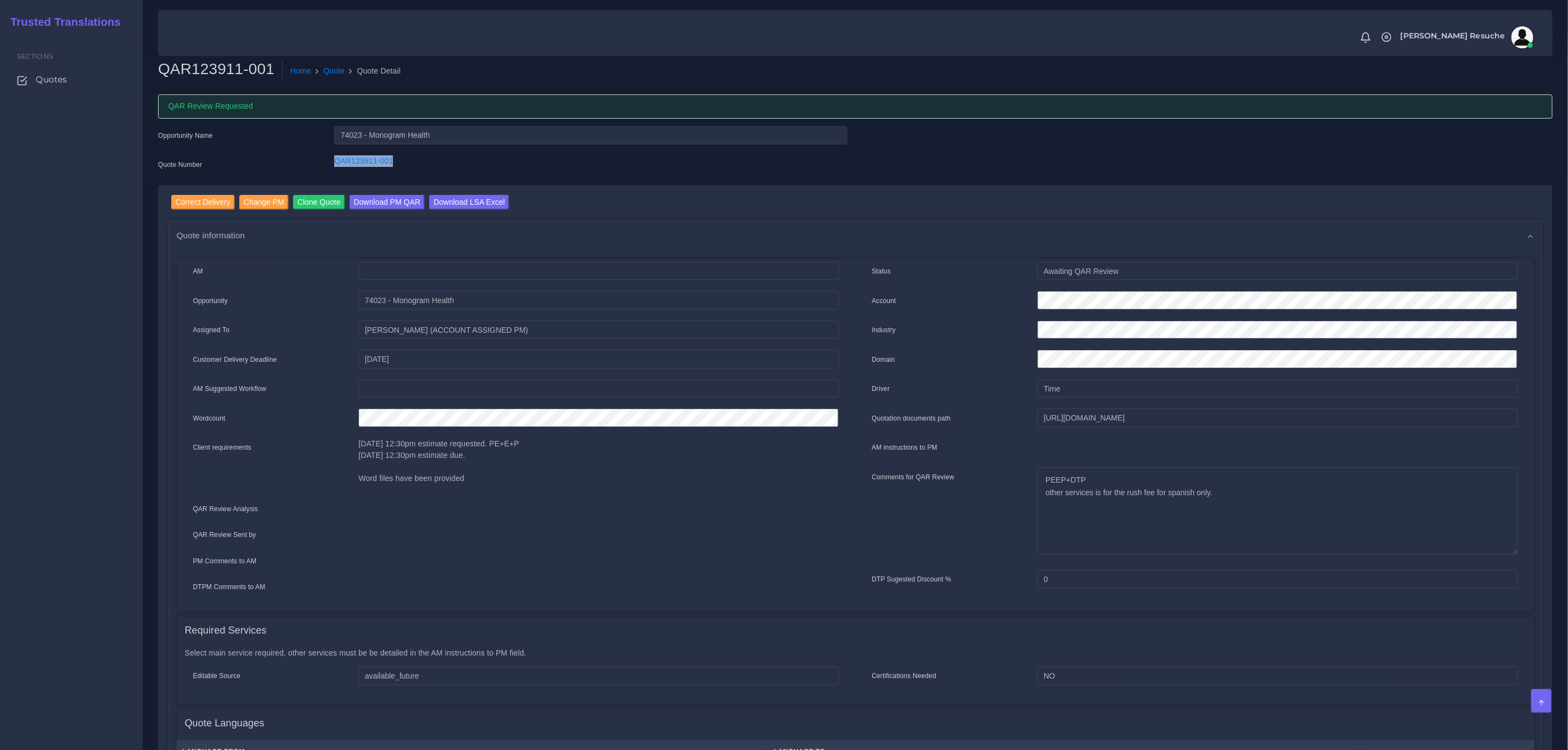
copy div "QAR123911-001"
drag, startPoint x: 179, startPoint y: 149, endPoint x: 239, endPoint y: 149, distance: 60.0
click at [179, 146] on div "Opportunity Name 74023 - Monogram Health Quote Number QAR123911-001" at bounding box center [503, 156] width 706 height 59
click at [358, 170] on div "QAR123911-001" at bounding box center [590, 166] width 529 height 22
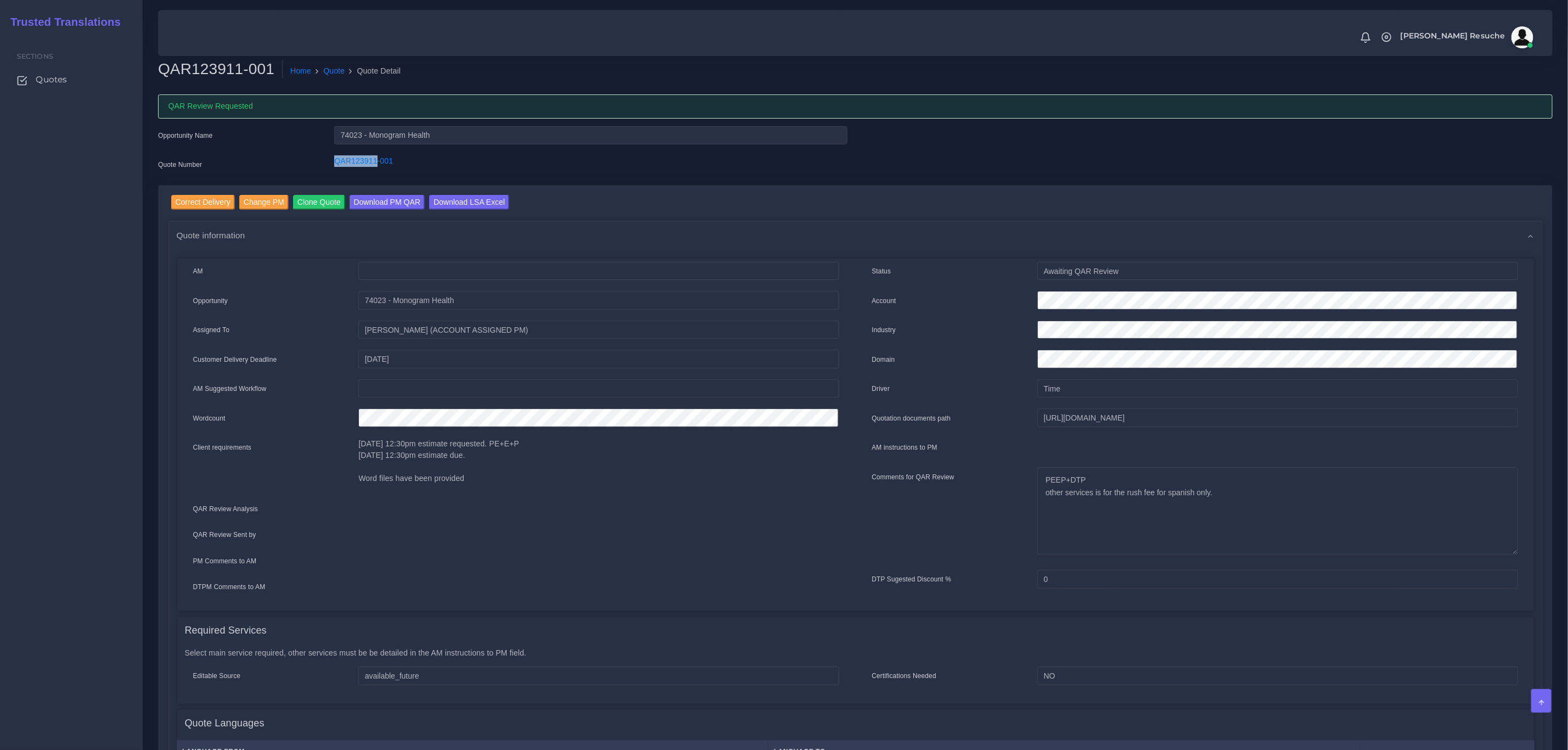
click at [358, 170] on div "QAR123911-001" at bounding box center [590, 166] width 529 height 22
click at [323, 73] on link "Quote" at bounding box center [334, 71] width 21 height 12
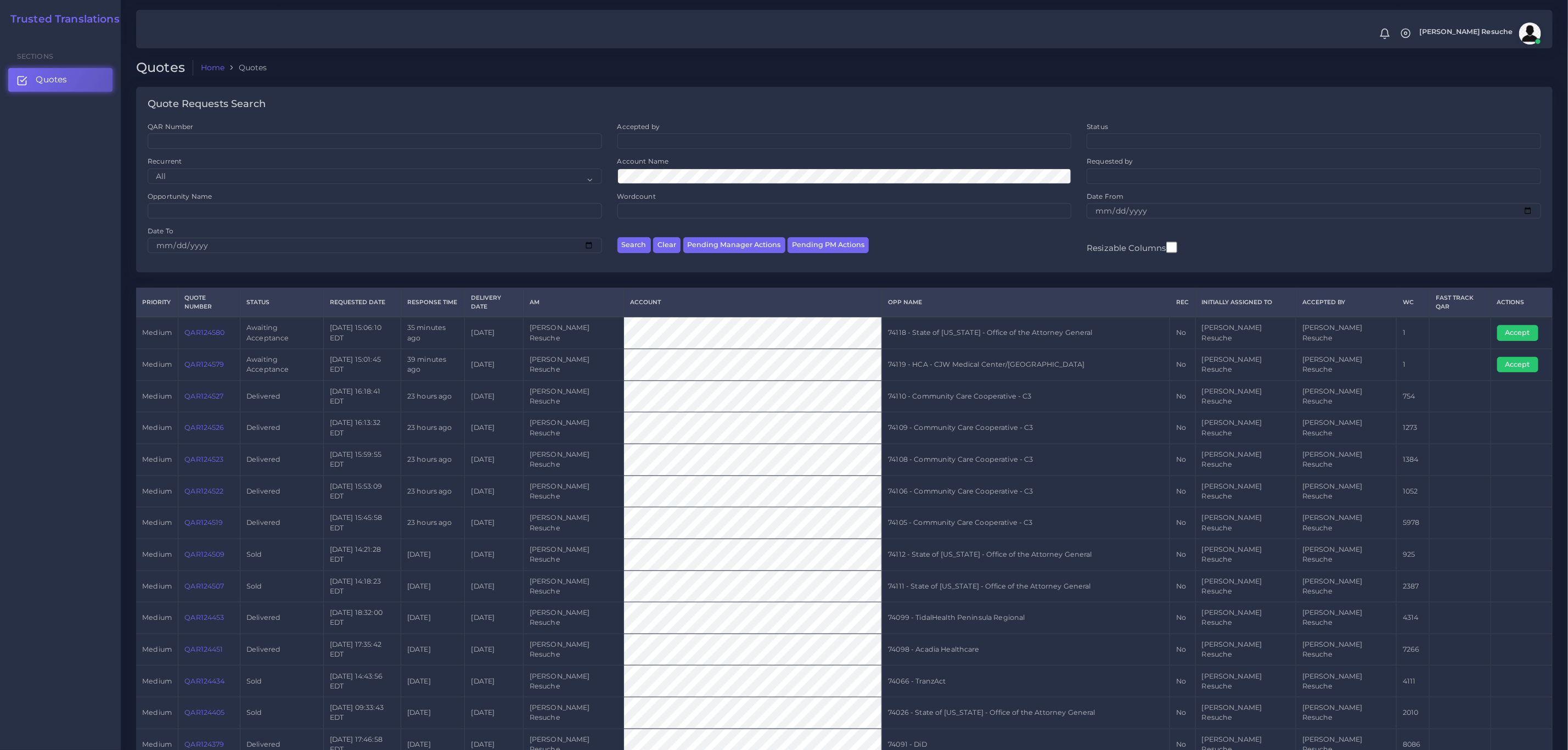
click at [185, 412] on td "QAR124526" at bounding box center [210, 428] width 62 height 32
click at [195, 412] on td "QAR124526" at bounding box center [210, 428] width 62 height 32
click at [195, 423] on link "QAR124526" at bounding box center [205, 427] width 40 height 8
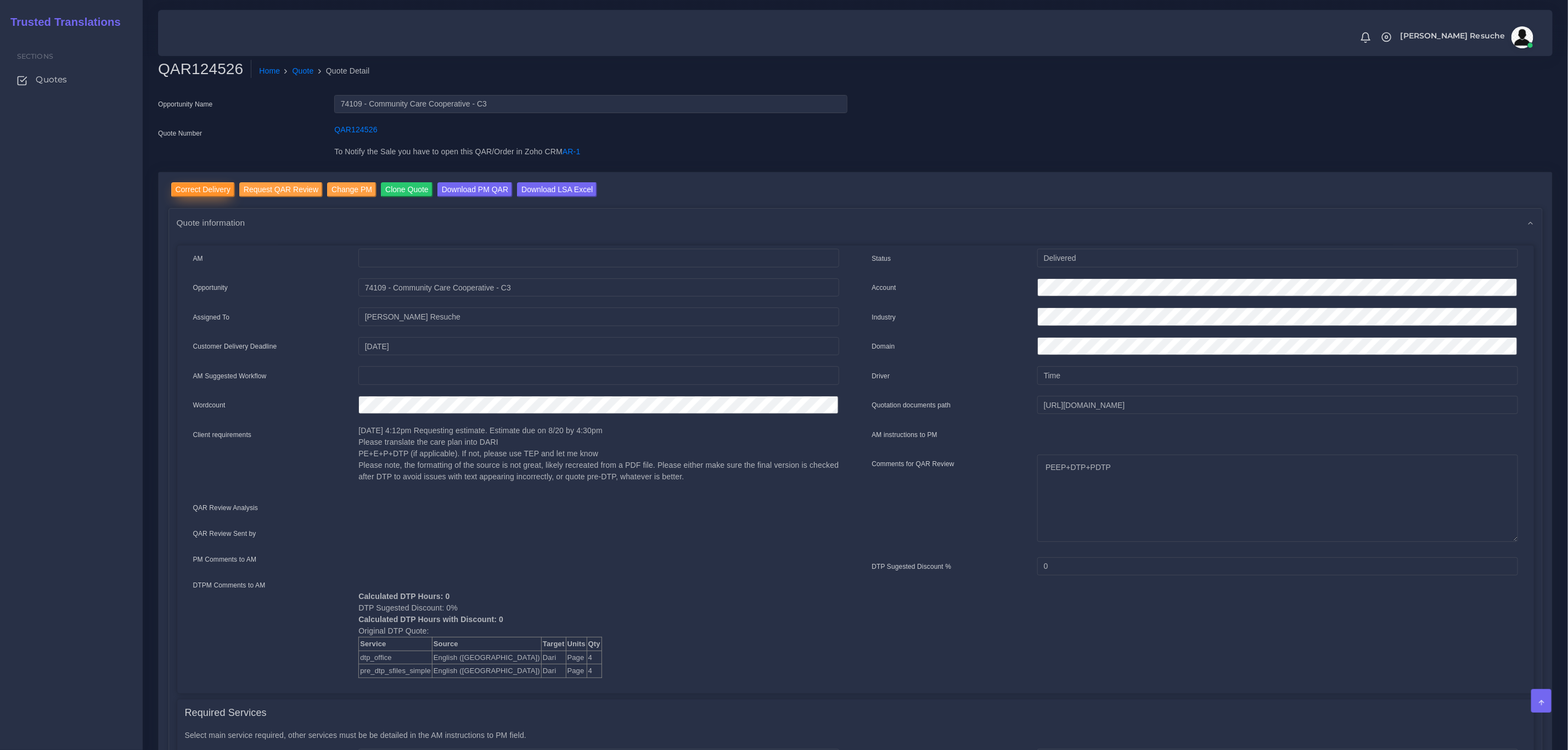
click at [202, 191] on input "Correct Delivery" at bounding box center [203, 190] width 64 height 15
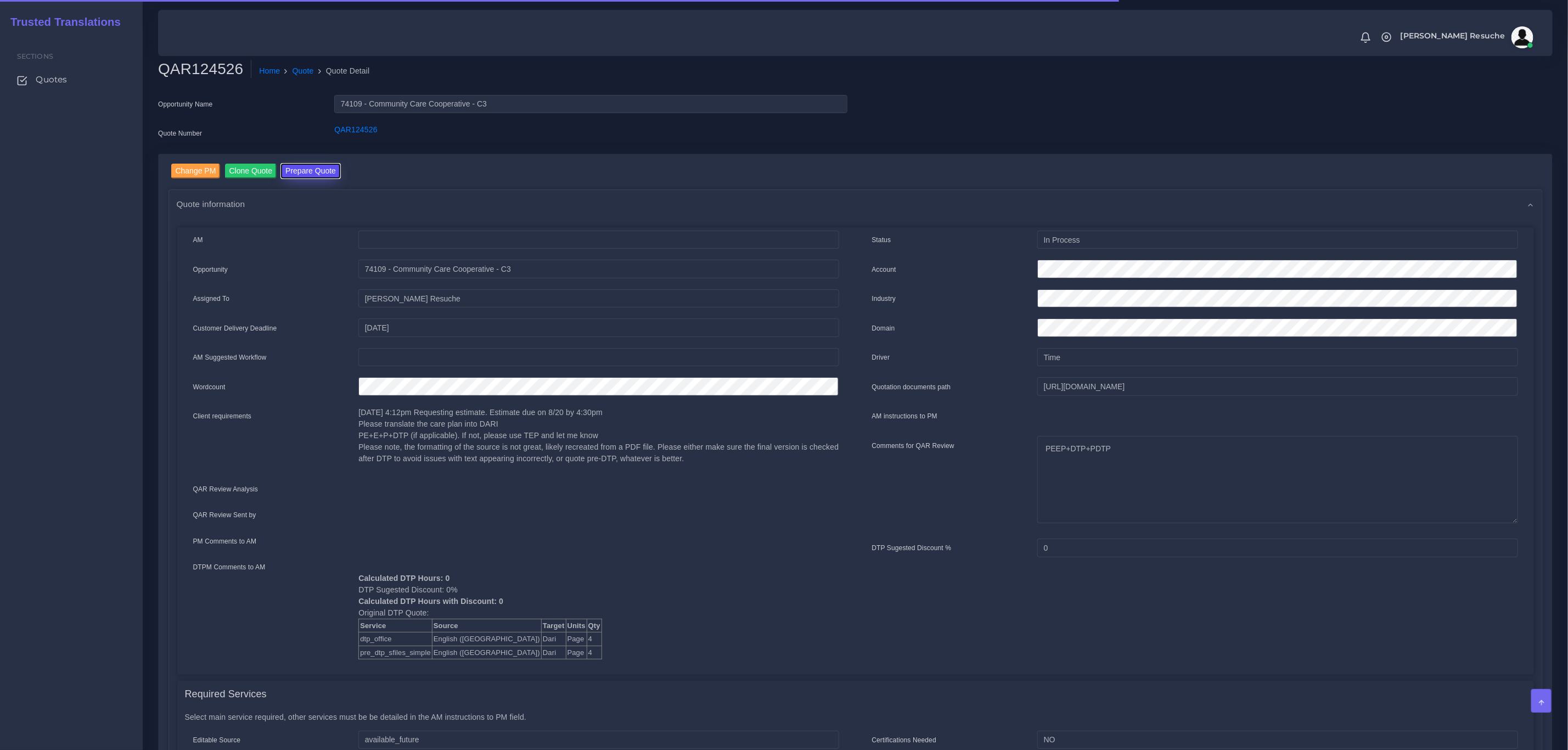
click at [297, 174] on button "Prepare Quote" at bounding box center [310, 171] width 59 height 15
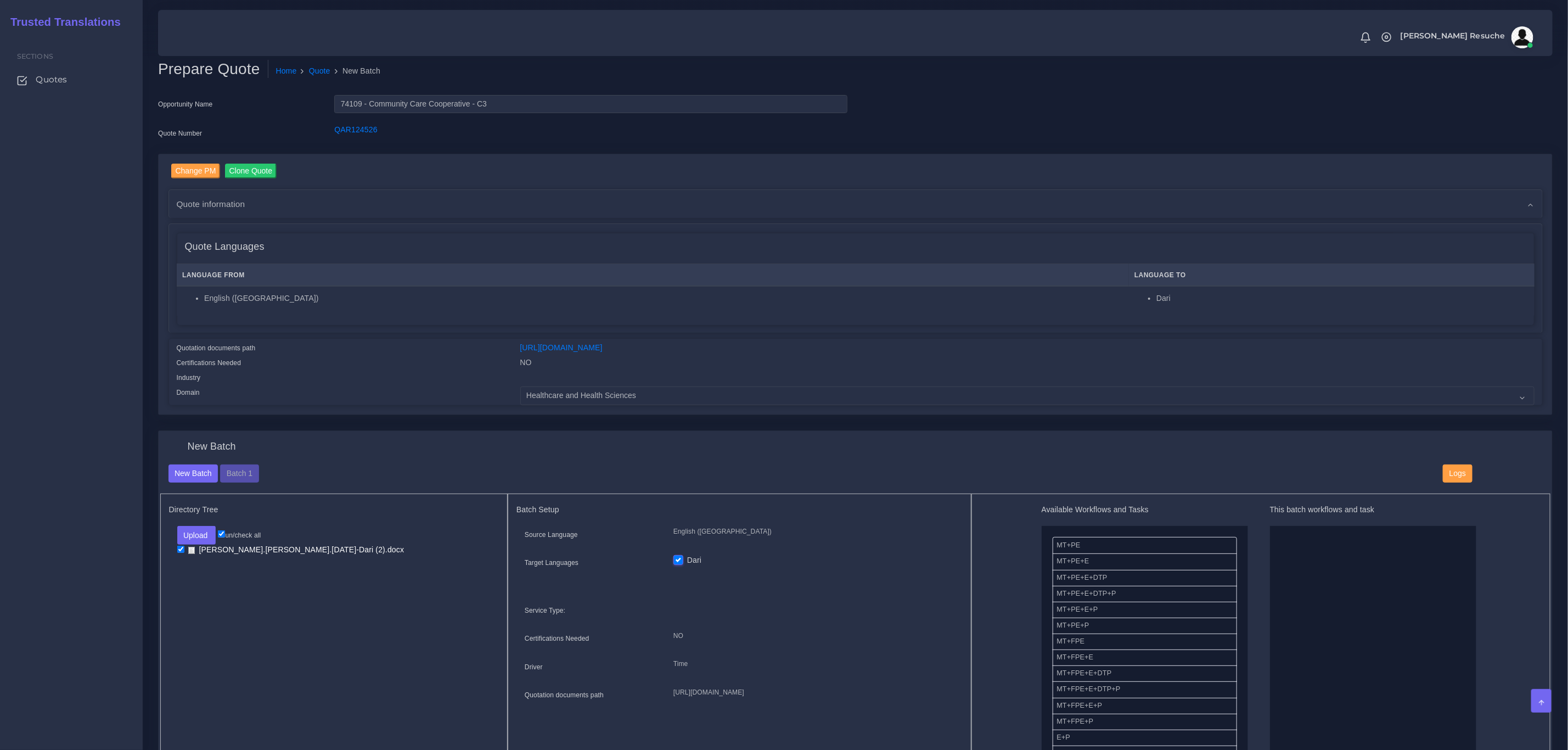
click at [246, 484] on div "New Batch Batch 1 Logs" at bounding box center [855, 480] width 1391 height 30
click at [246, 478] on button "Batch 1" at bounding box center [239, 474] width 38 height 18
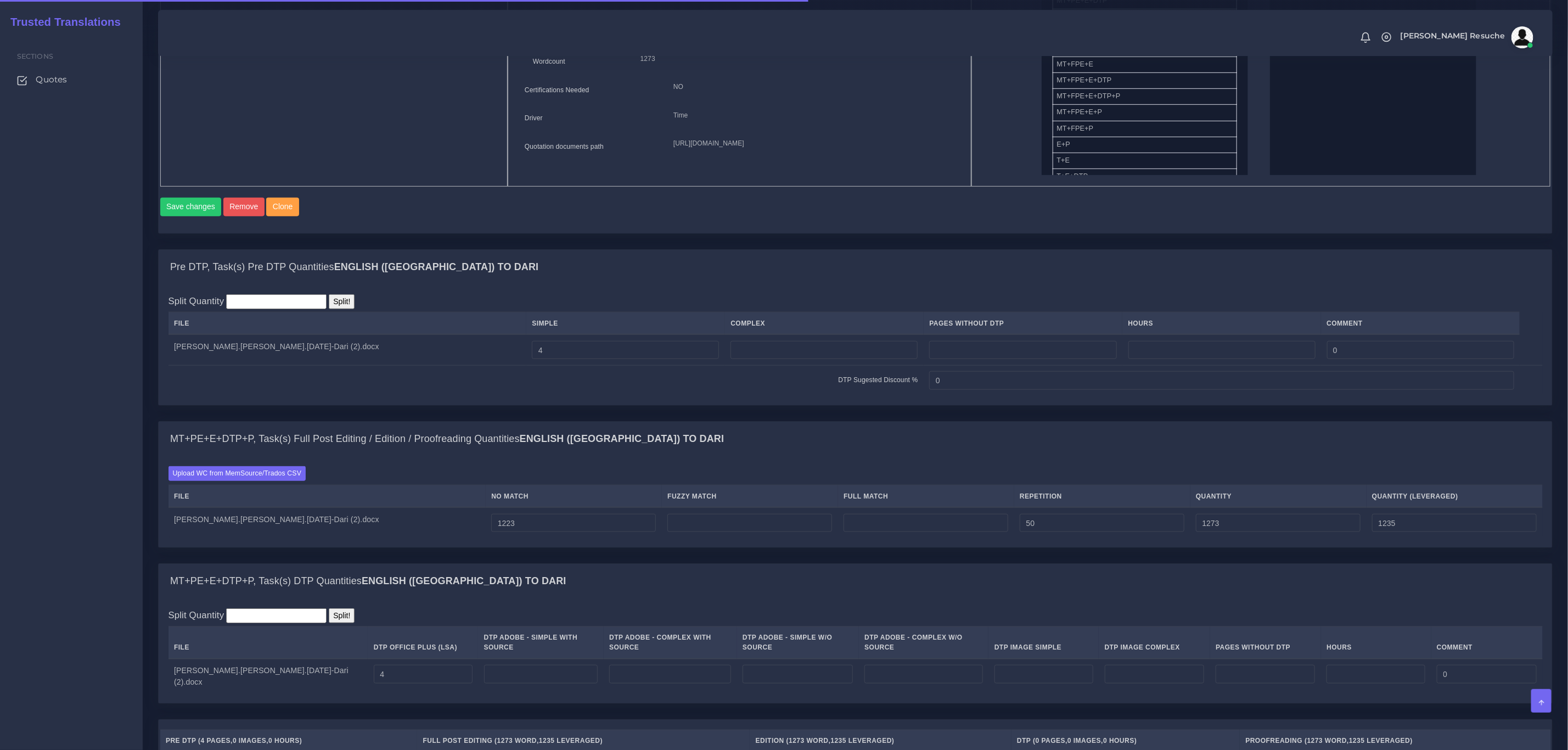
scroll to position [824, 0]
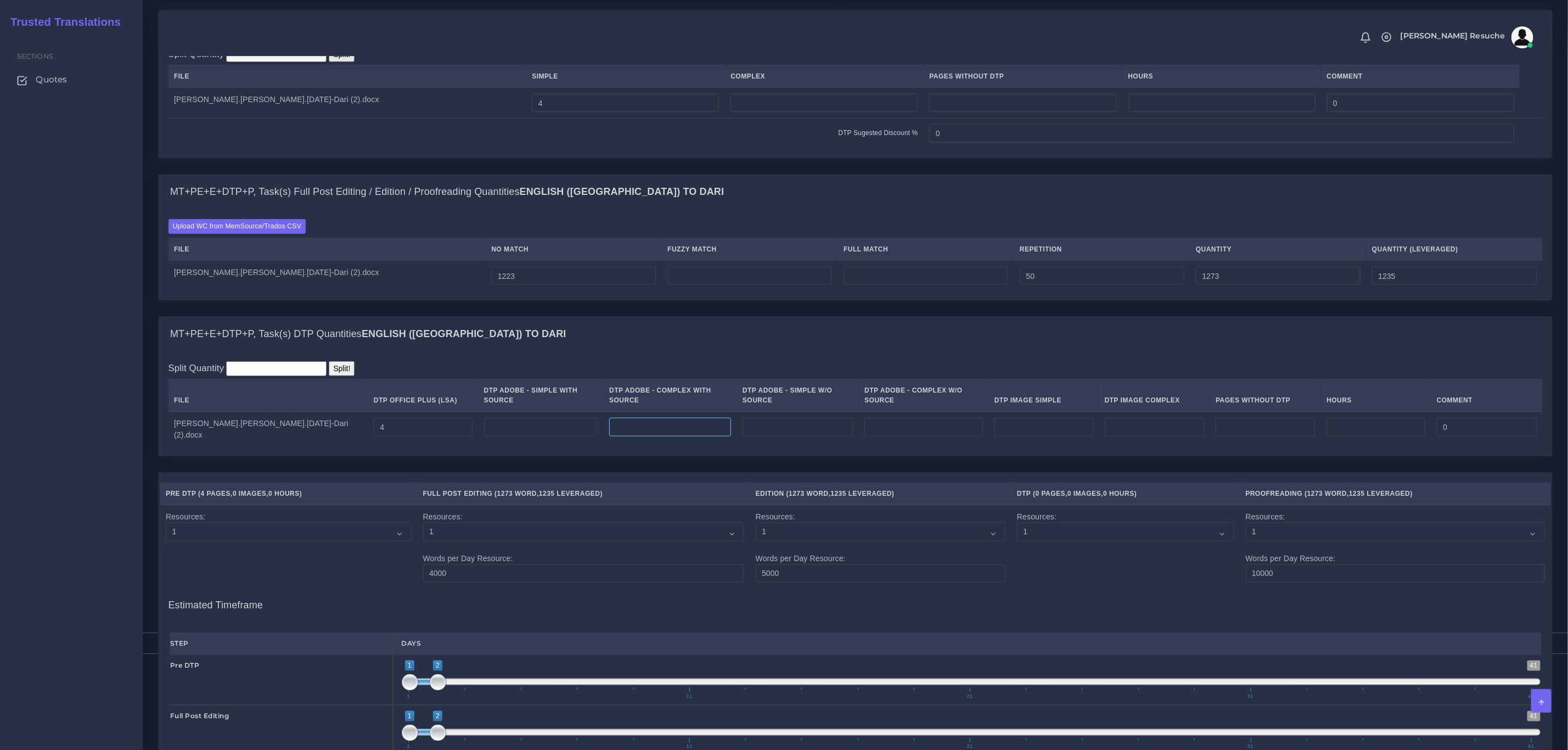
click at [616, 430] on input "number" at bounding box center [670, 427] width 122 height 18
type input "4"
drag, startPoint x: 362, startPoint y: 430, endPoint x: 92, endPoint y: 437, distance: 270.1
click at [648, 316] on div "MT+PE+E+DTP+P, Task(s) Full Post Editing / Edition / Proofreading Quantities En…" at bounding box center [855, 245] width 1411 height 142
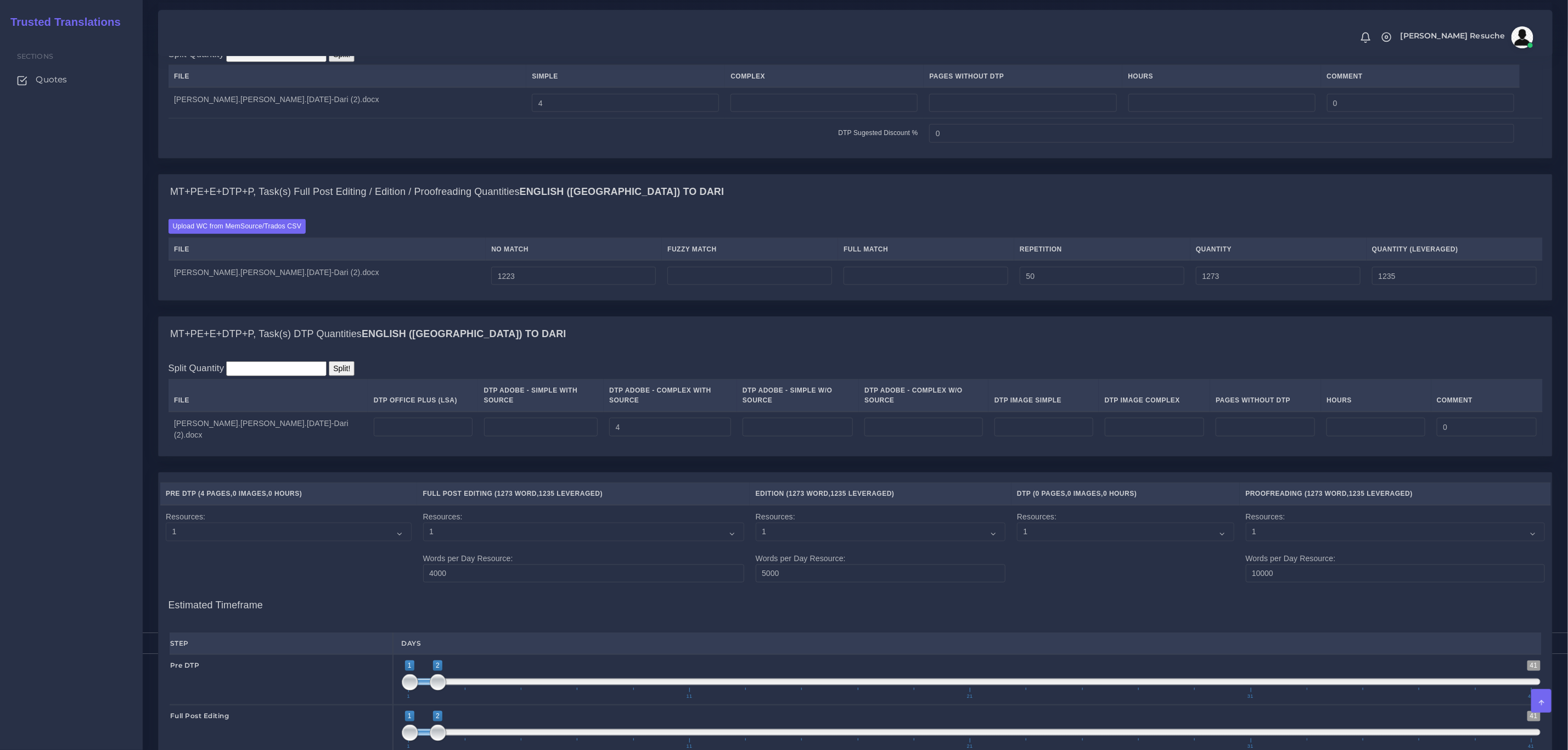
scroll to position [1267, 0]
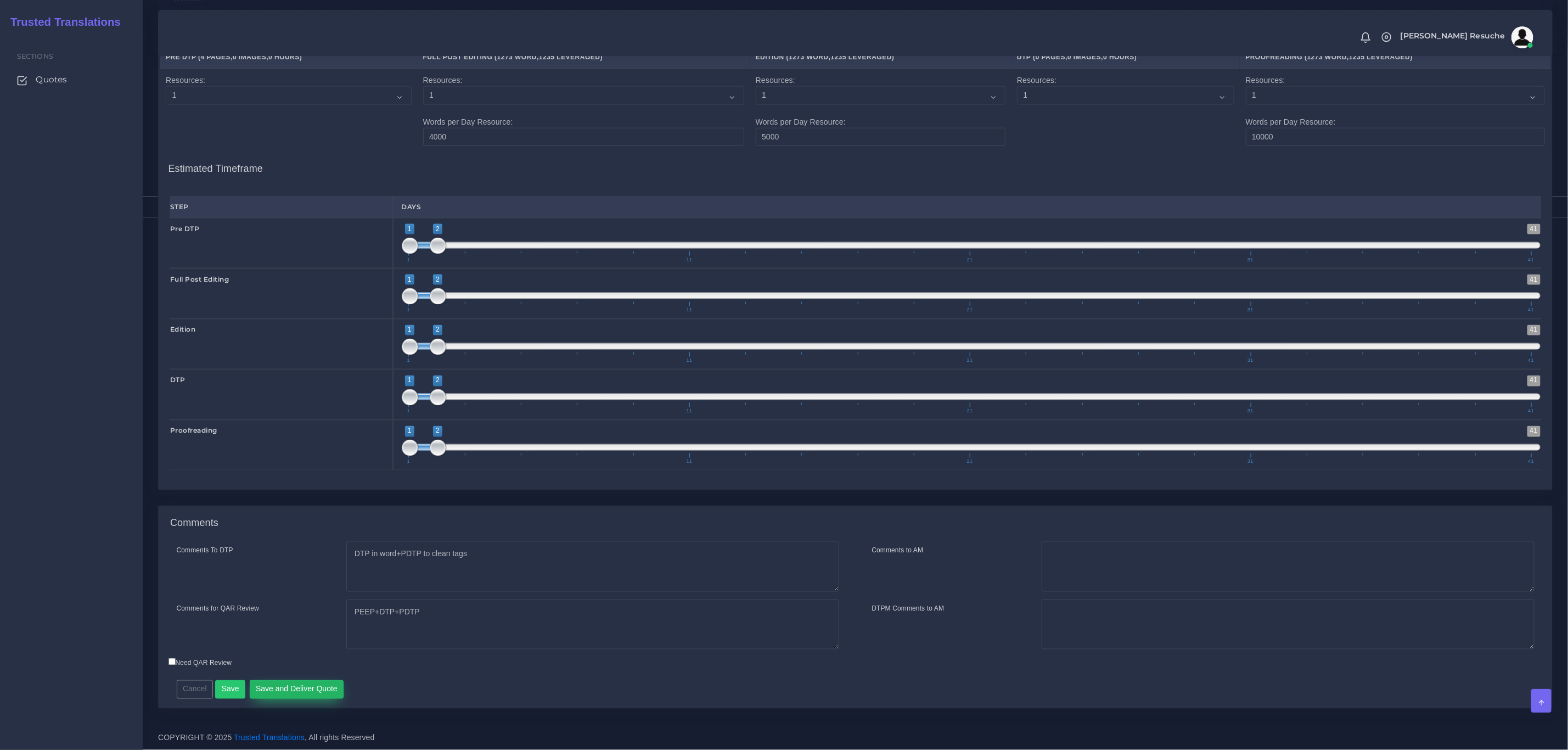
click at [316, 683] on button "Save and Deliver Quote" at bounding box center [297, 689] width 95 height 18
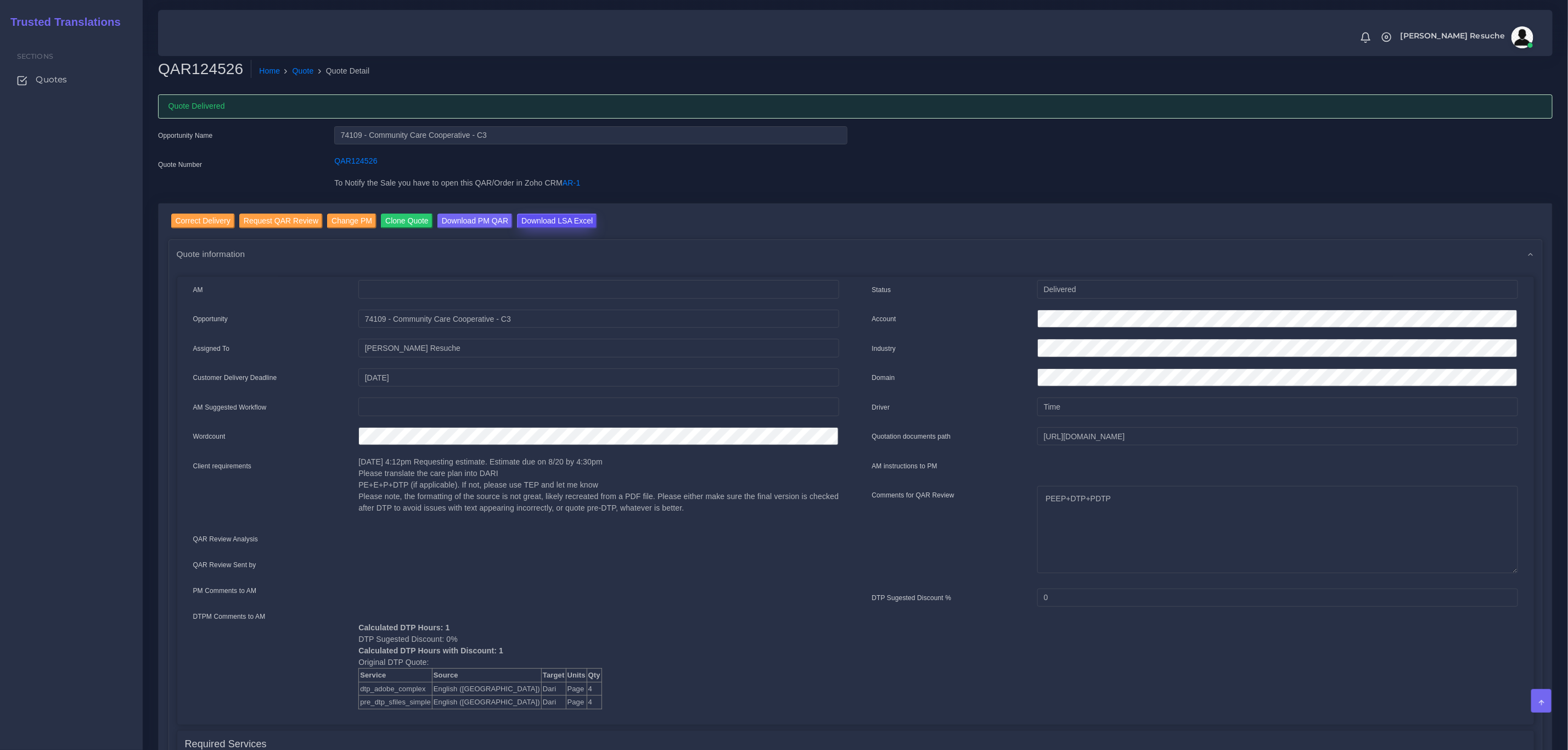
click at [565, 222] on input "Download LSA Excel" at bounding box center [557, 221] width 81 height 15
click at [293, 79] on ol "Home Quote Quote Detail" at bounding box center [725, 71] width 948 height 23
click at [292, 69] on link "Quote" at bounding box center [303, 71] width 21 height 12
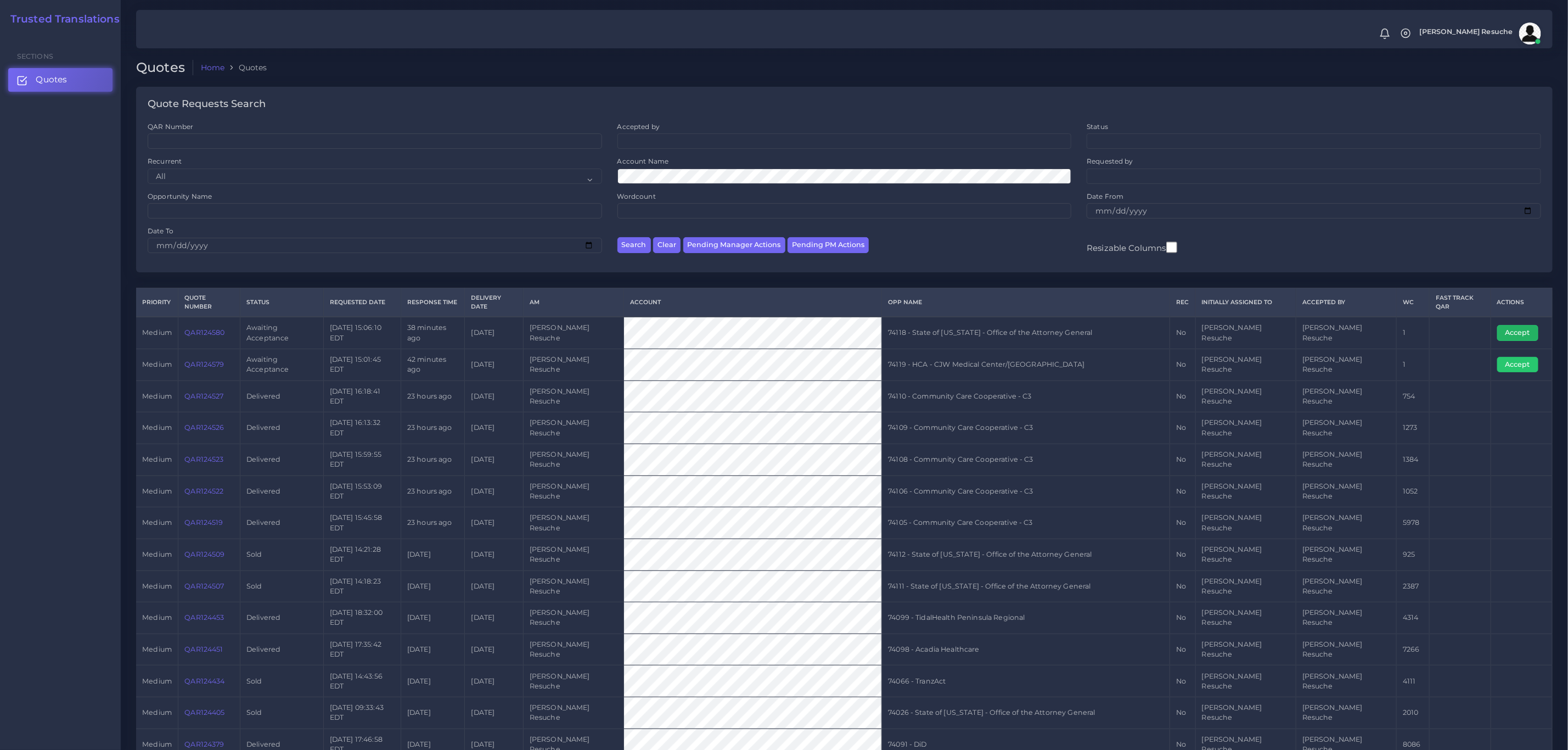
drag, startPoint x: 1521, startPoint y: 323, endPoint x: 1423, endPoint y: 330, distance: 98.2
click at [1521, 325] on button "Accept" at bounding box center [1518, 333] width 41 height 16
click at [1074, 324] on td "74118 - State of [US_STATE] - Office of the Attorney General" at bounding box center [1026, 333] width 288 height 32
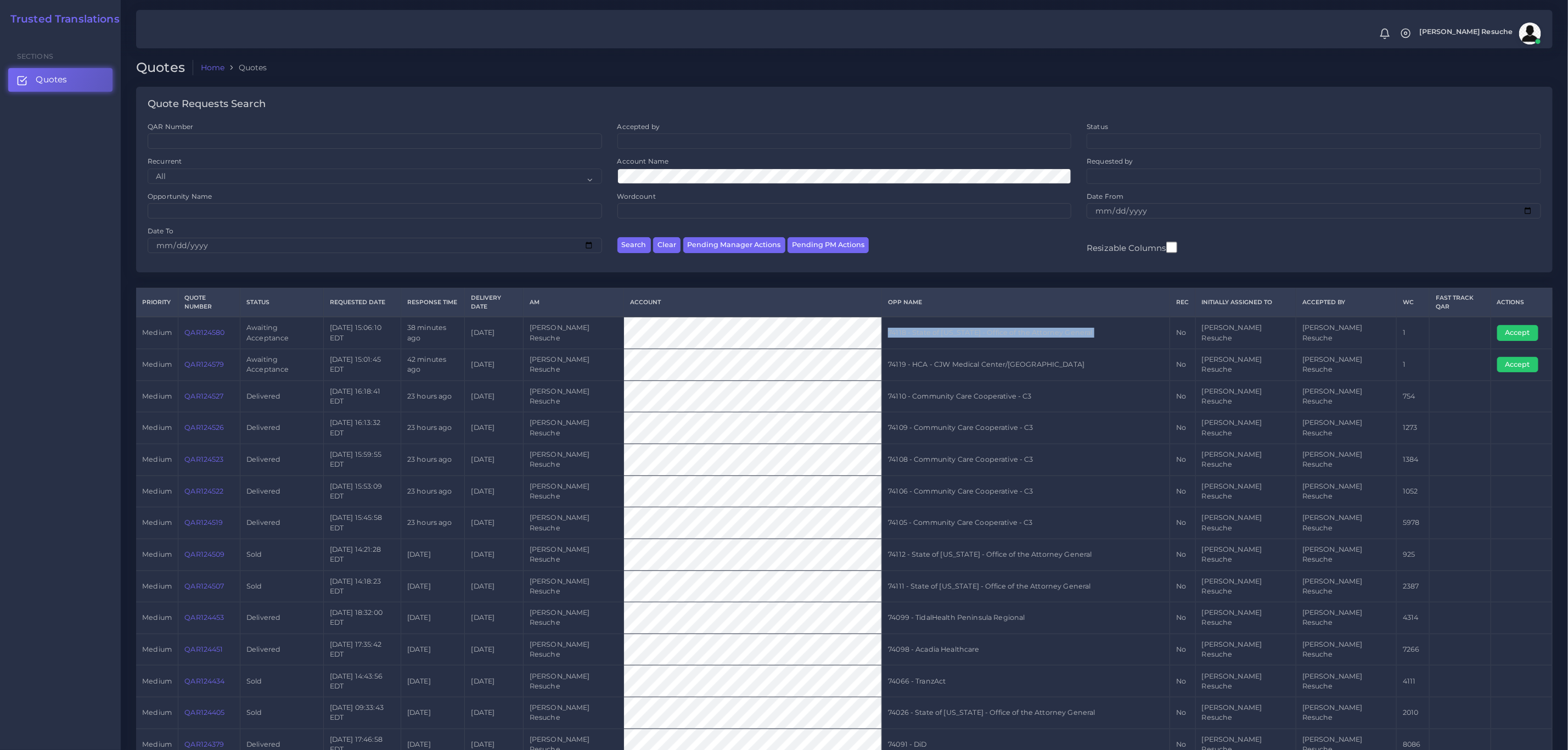
copy tr "74118 - State of [US_STATE] - Office of the Attorney General"
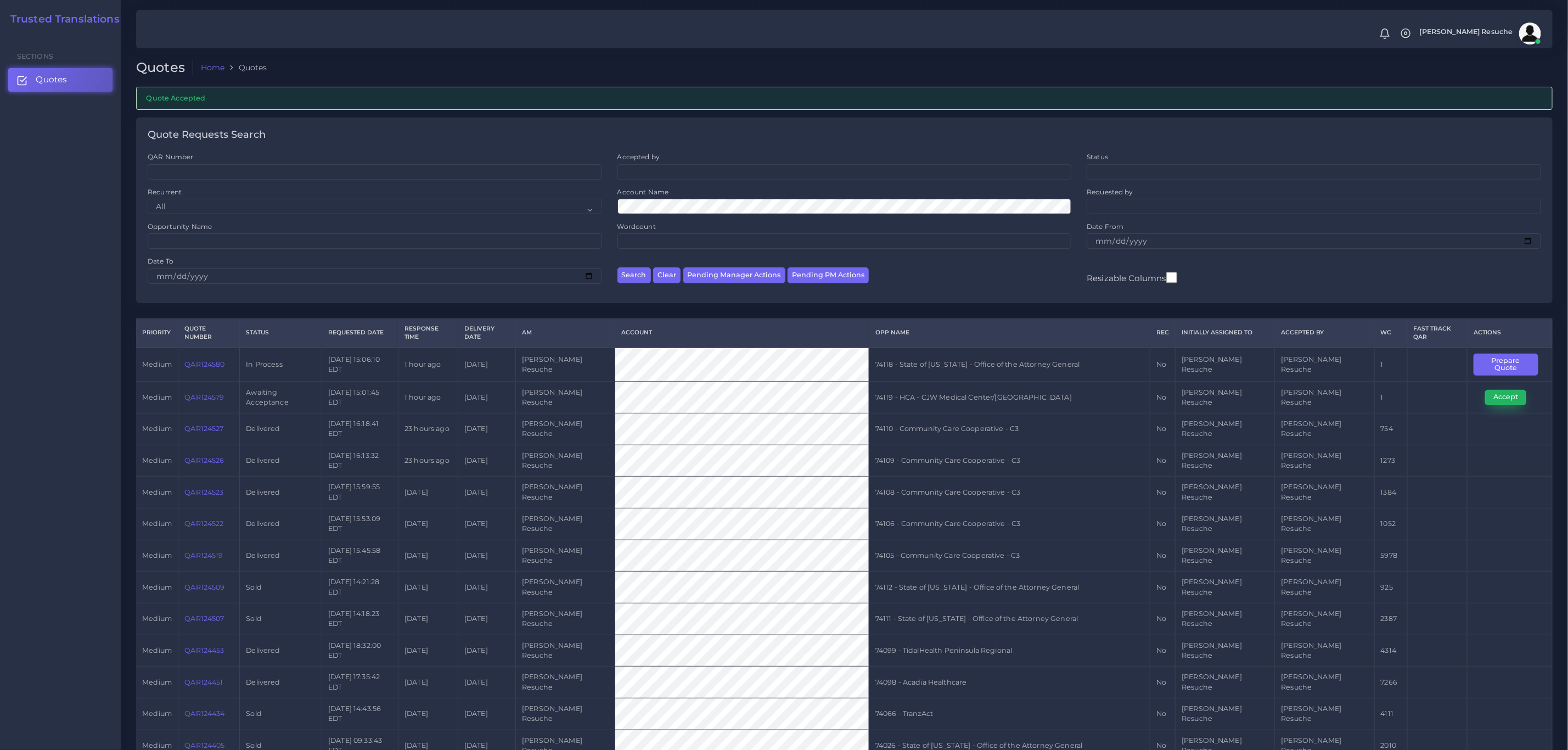
click at [1492, 390] on button "Accept" at bounding box center [1506, 398] width 41 height 16
click at [1024, 382] on td "74119 - HCA - CJW Medical Center/[GEOGRAPHIC_DATA]" at bounding box center [1009, 397] width 281 height 32
copy tr "74119 - HCA - CJW Medical Center/[GEOGRAPHIC_DATA]"
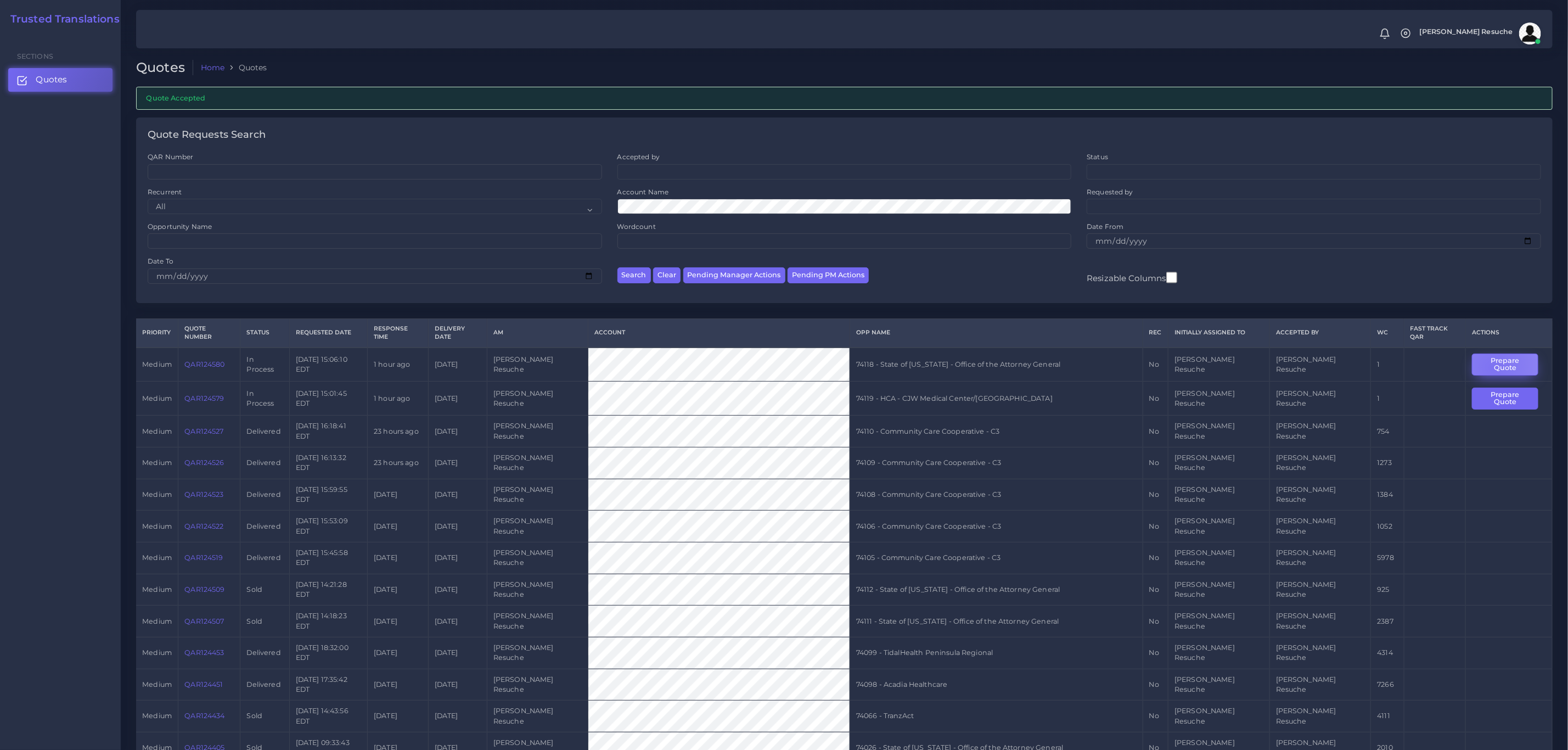
click at [1487, 363] on button "Prepare Quote" at bounding box center [1504, 365] width 66 height 22
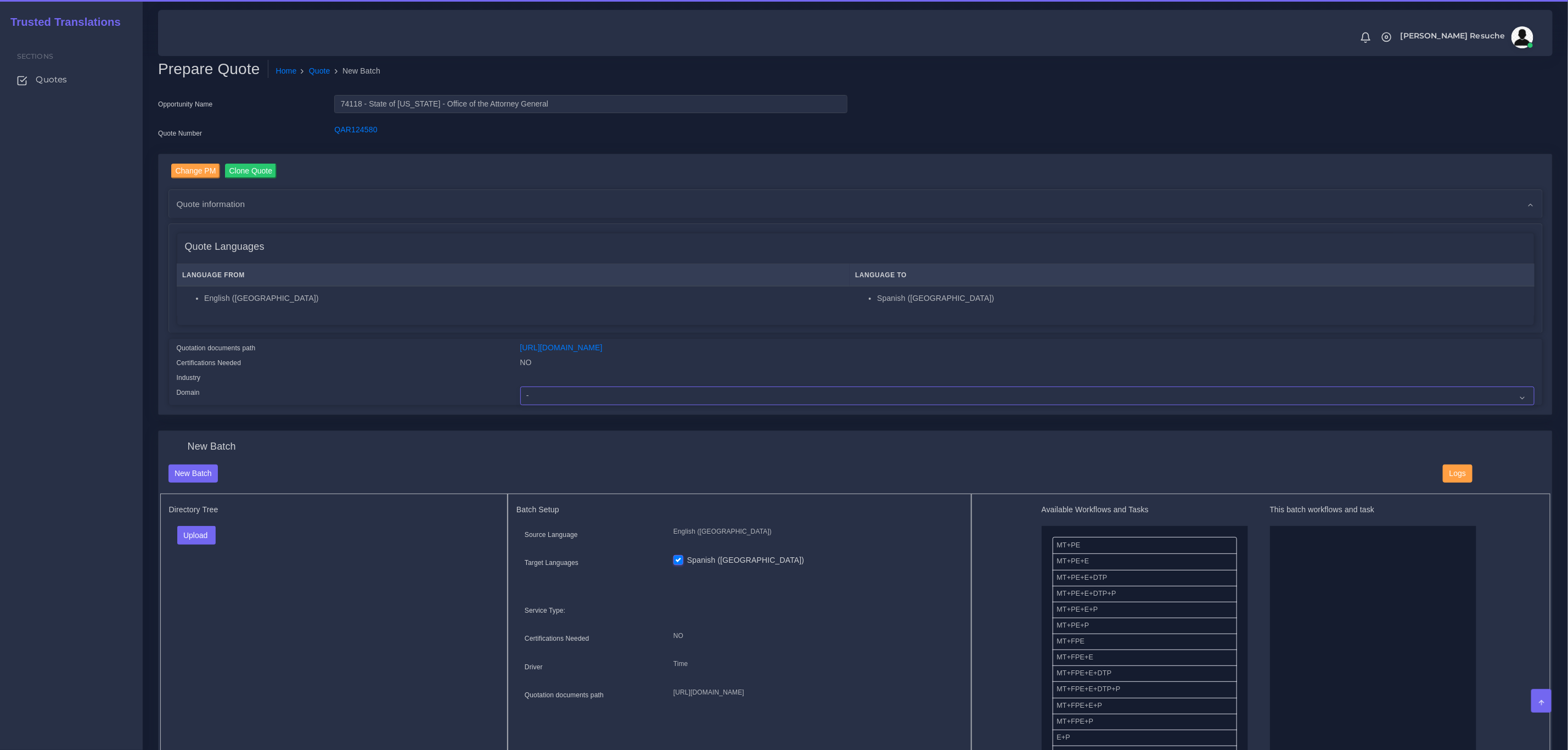
click at [529, 402] on select "- Advertising and Media Agriculture, Forestry and Fishing Architecture, Buildin…" at bounding box center [1027, 395] width 1014 height 18
select select "Legal Services"
click at [521, 386] on select "- Advertising and Media Agriculture, Forestry and Fishing Architecture, Buildin…" at bounding box center [1027, 395] width 1014 height 18
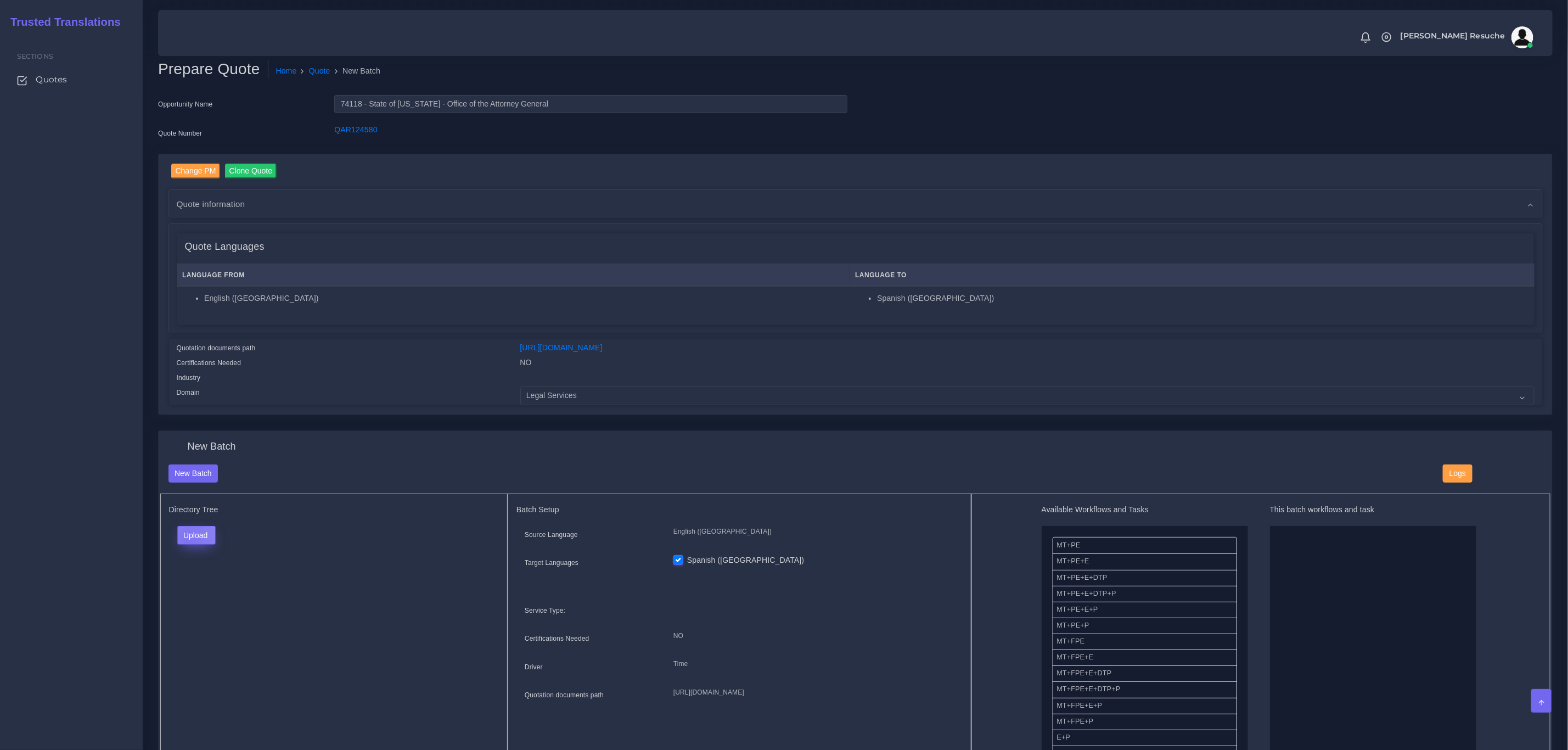
click at [190, 540] on button "Upload" at bounding box center [196, 535] width 39 height 18
click at [226, 579] on label "Files" at bounding box center [216, 577] width 76 height 14
drag, startPoint x: 1105, startPoint y: 591, endPoint x: 1377, endPoint y: 565, distance: 273.2
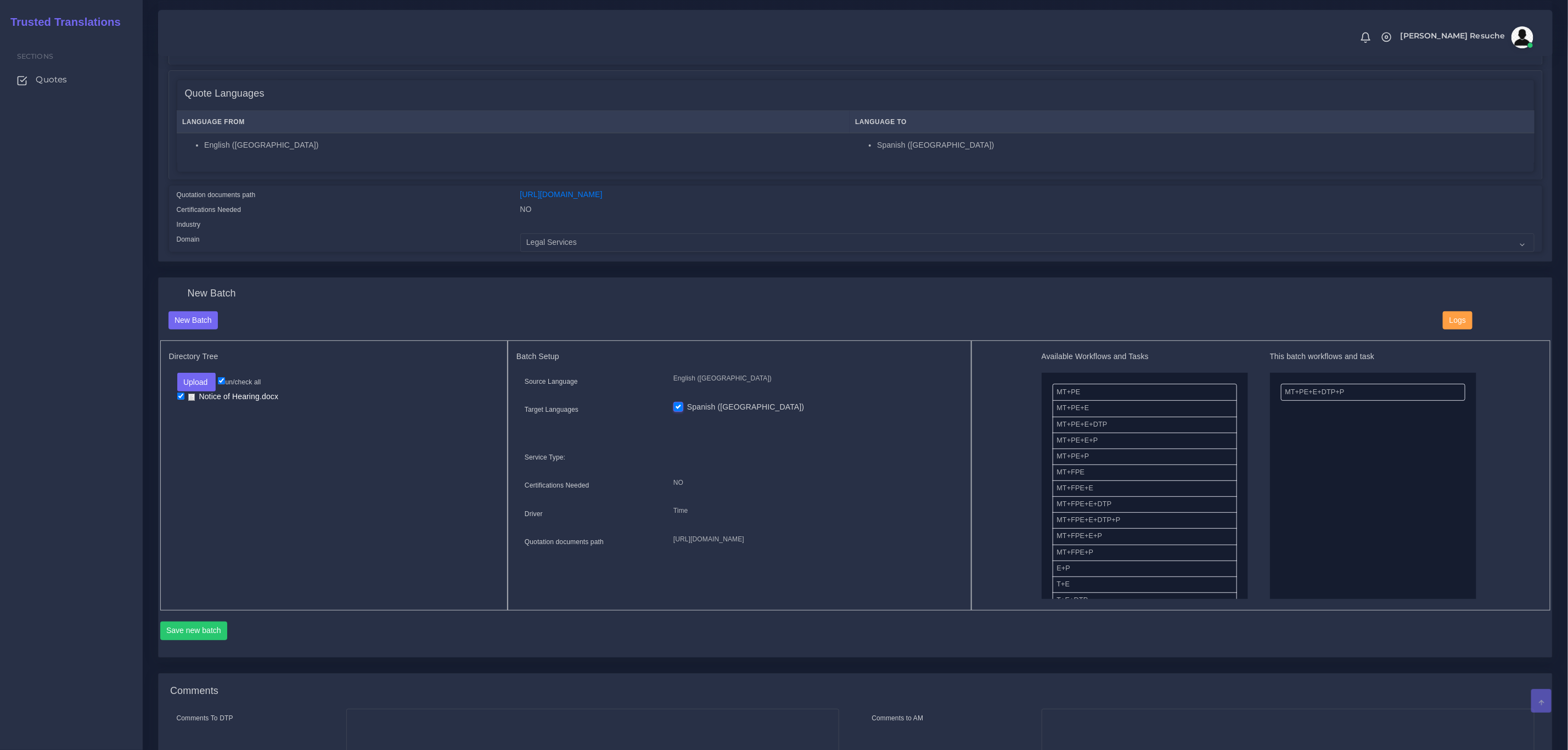
scroll to position [325, 0]
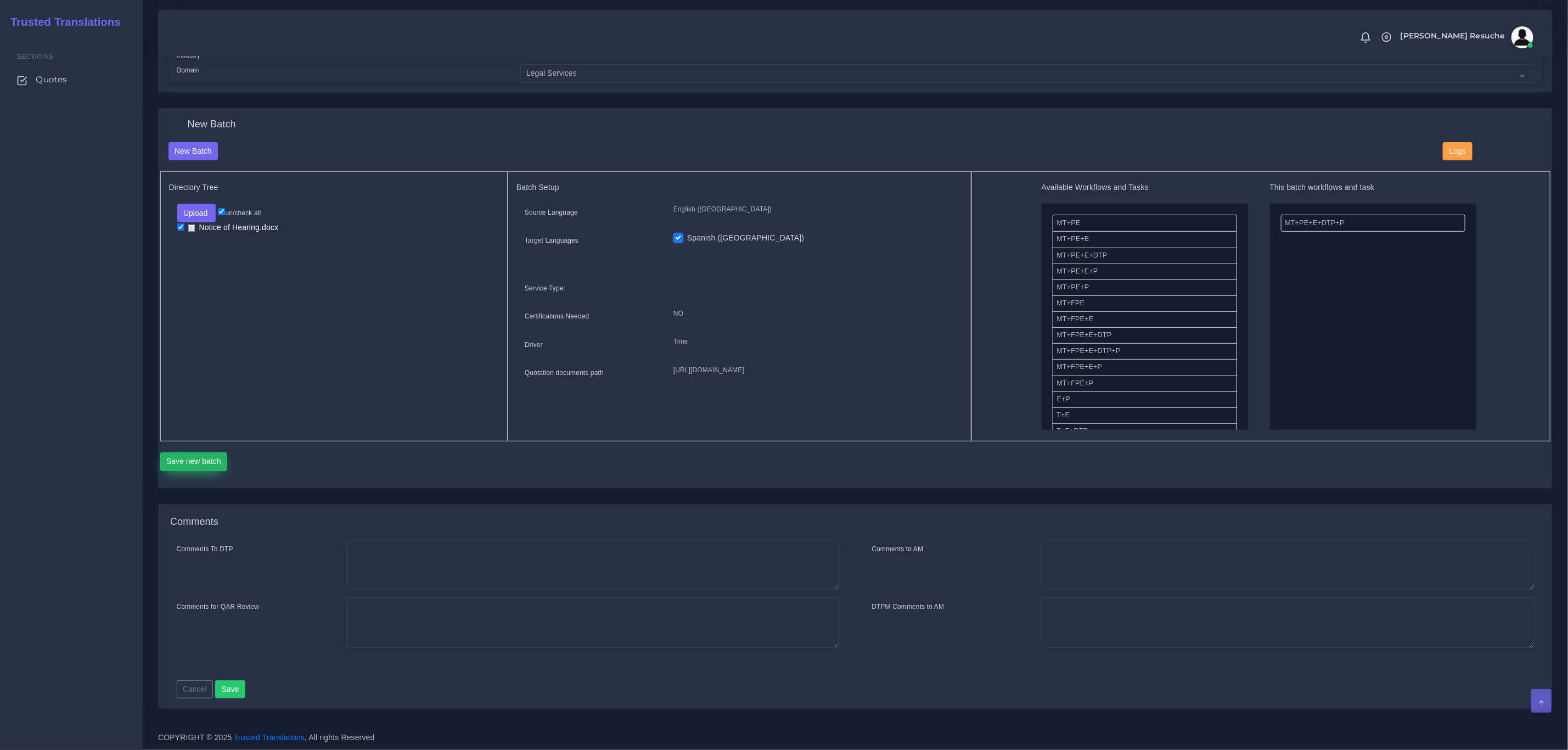
click at [172, 467] on button "Save new batch" at bounding box center [194, 461] width 67 height 18
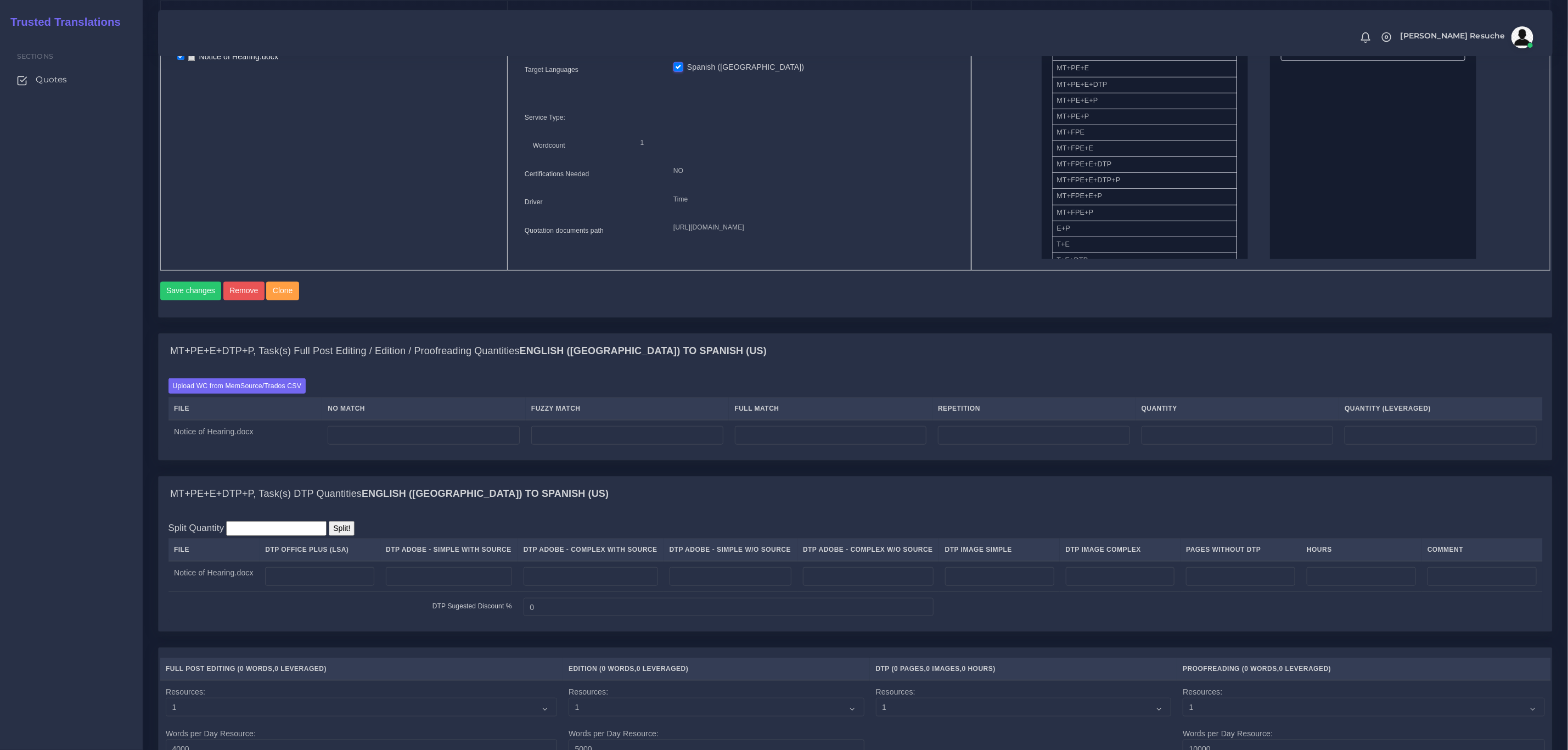
scroll to position [494, 0]
click at [210, 392] on label "Upload WC from MemSource/Trados CSV" at bounding box center [237, 385] width 138 height 15
click at [0, 0] on input "Upload WC from MemSource/Trados CSV" at bounding box center [0, 0] width 0 height 0
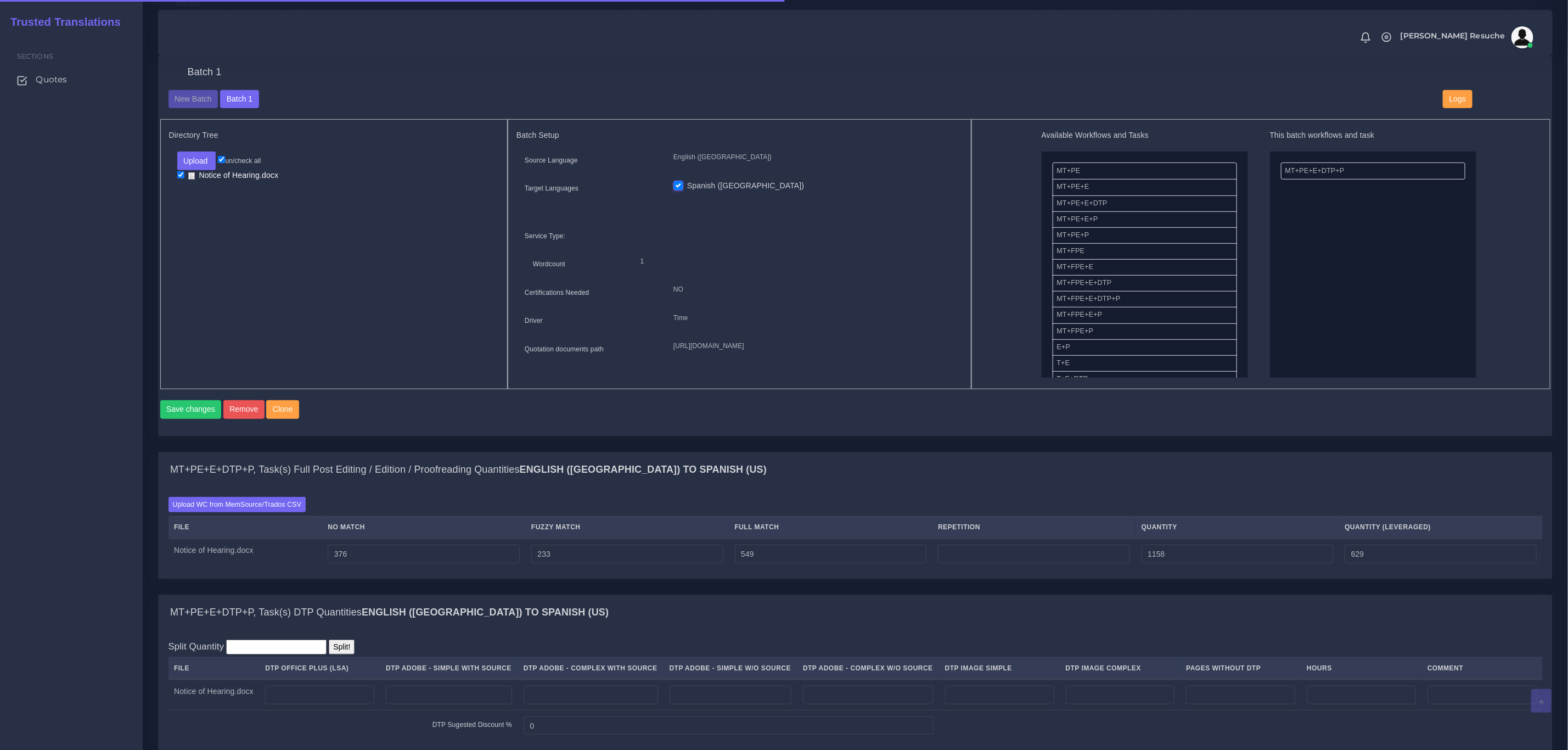
scroll to position [494, 0]
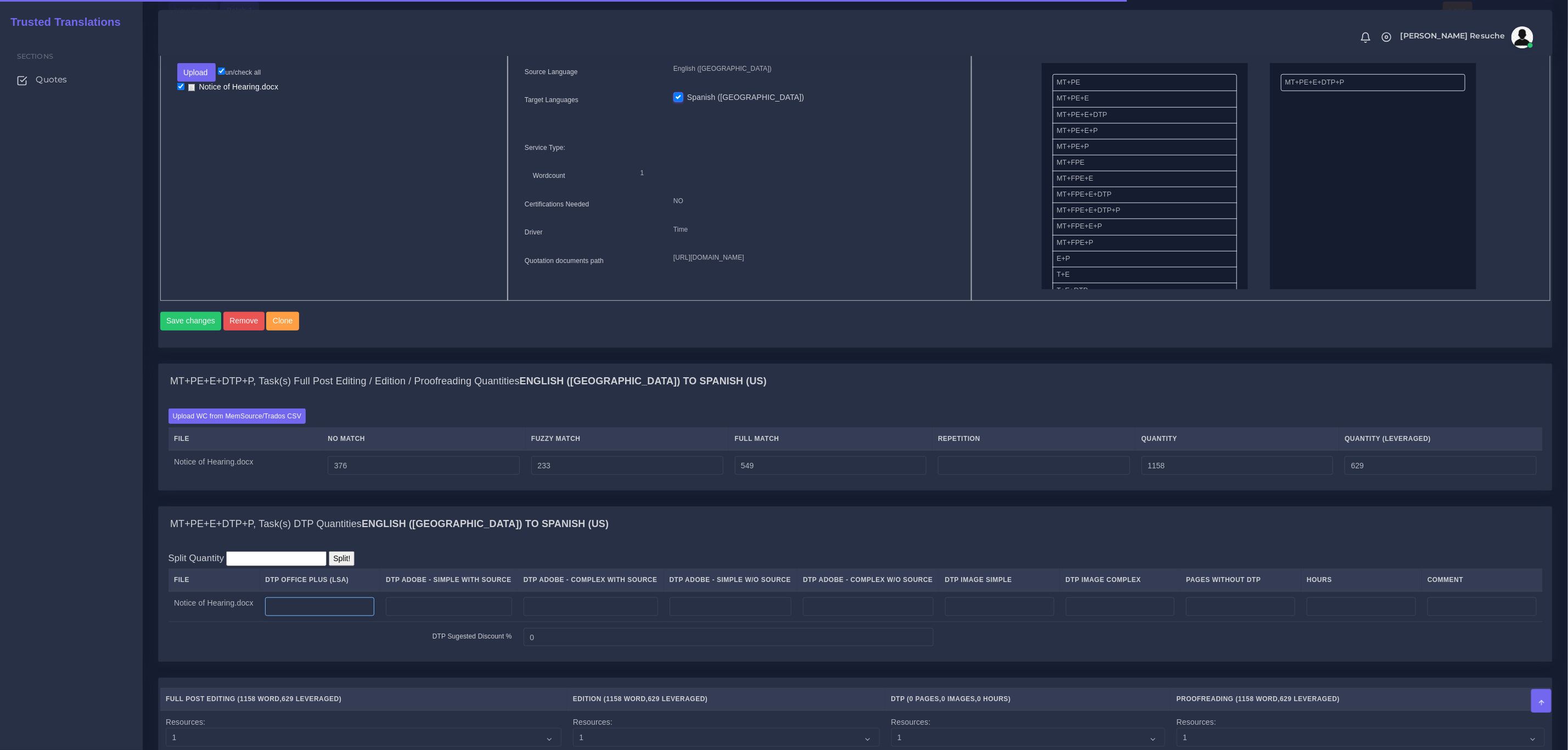
click at [355, 616] on input "number" at bounding box center [320, 607] width 109 height 18
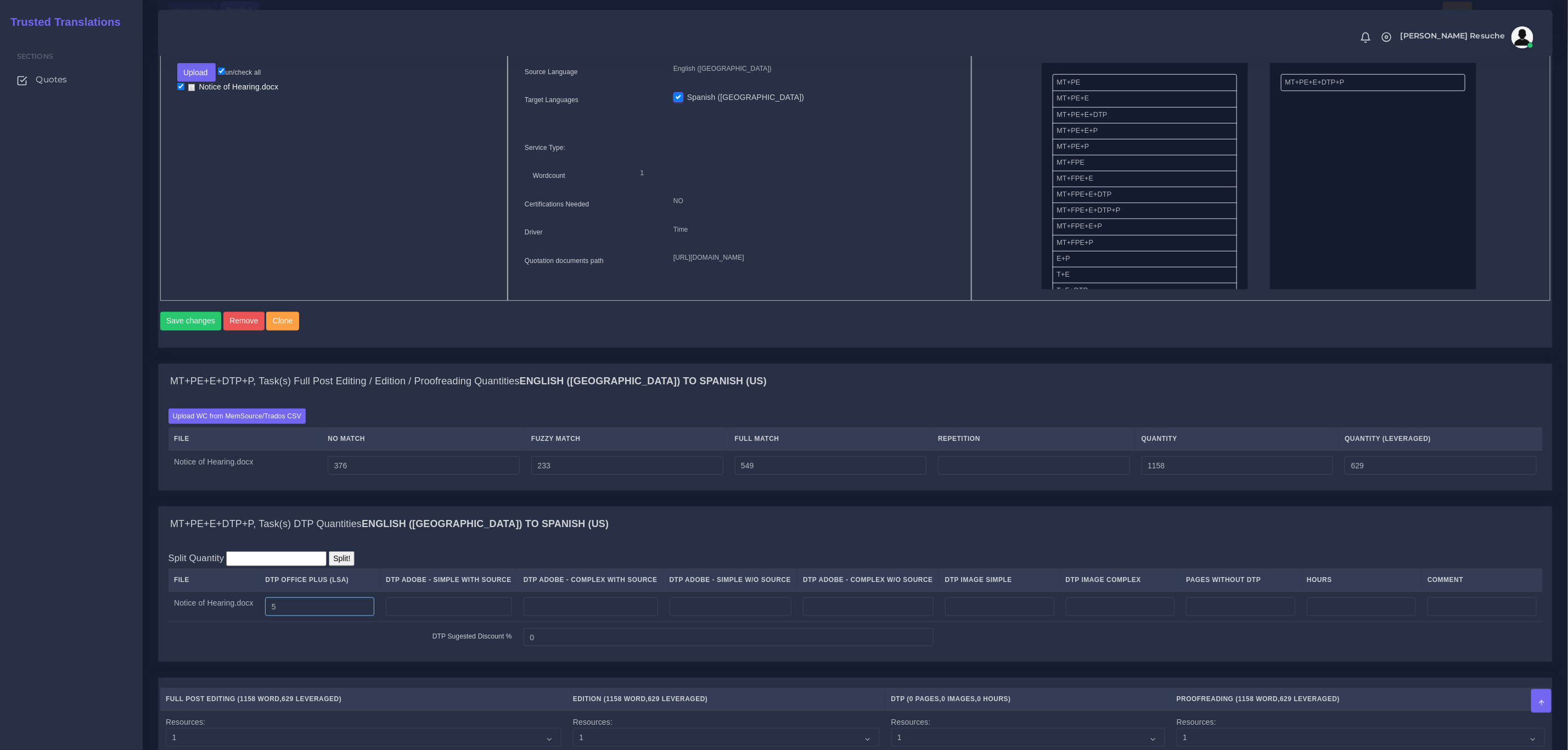
type input "5"
click at [633, 522] on div "MT+PE+E+DTP+P, Task(s) DTP Quantities English (US) TO Spanish ([GEOGRAPHIC_DATA…" at bounding box center [855, 525] width 1394 height 35
click at [0, 0] on div "Batch 1 New Batch Batch 1 Logs 1" at bounding box center [0, 0] width 0 height 0
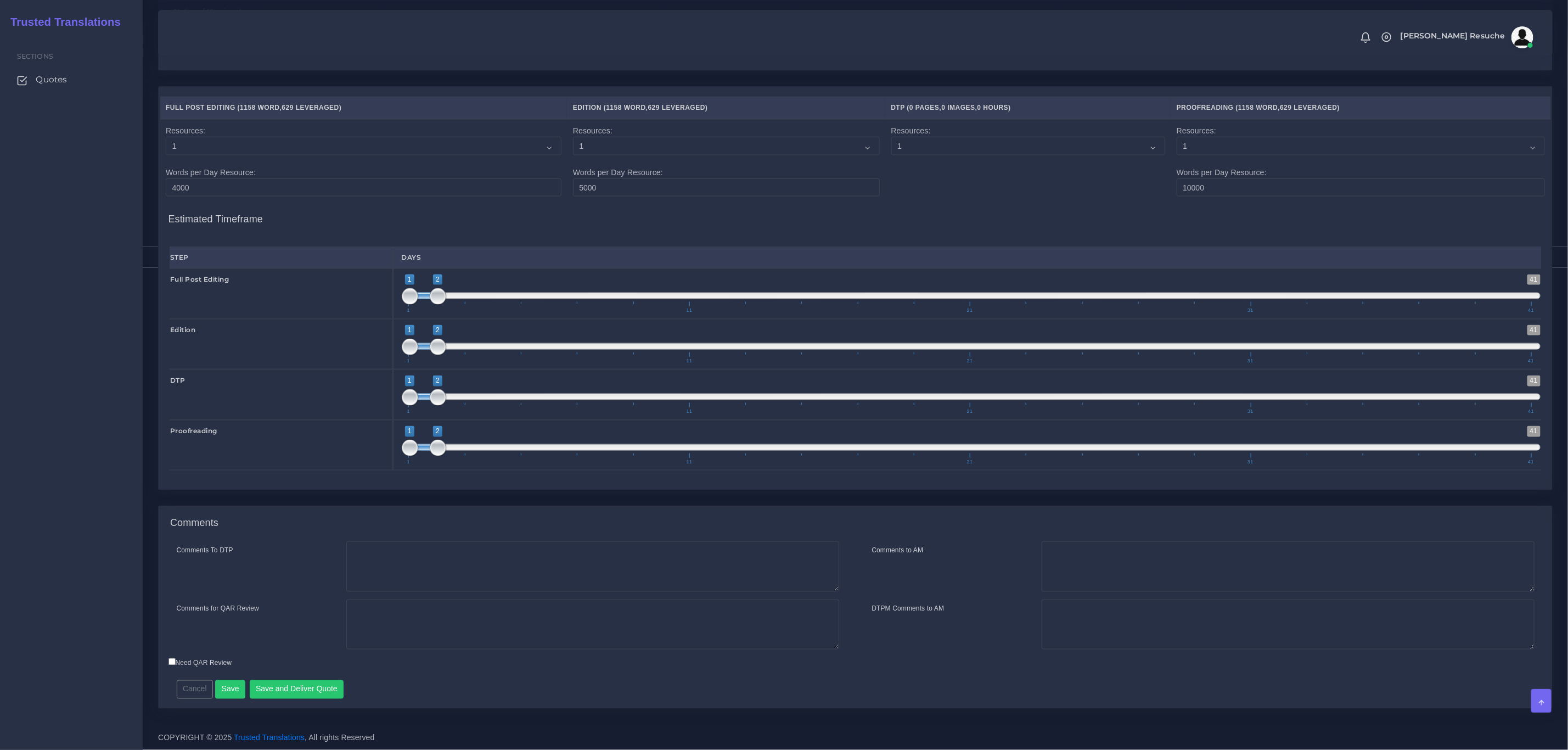
scroll to position [1107, 0]
click at [428, 575] on textarea "Comments To DTP" at bounding box center [592, 567] width 493 height 50
type textarea "DTP in word"
type textarea "PEEP+DTP"
click at [295, 687] on button "Save and Deliver Quote" at bounding box center [297, 689] width 95 height 18
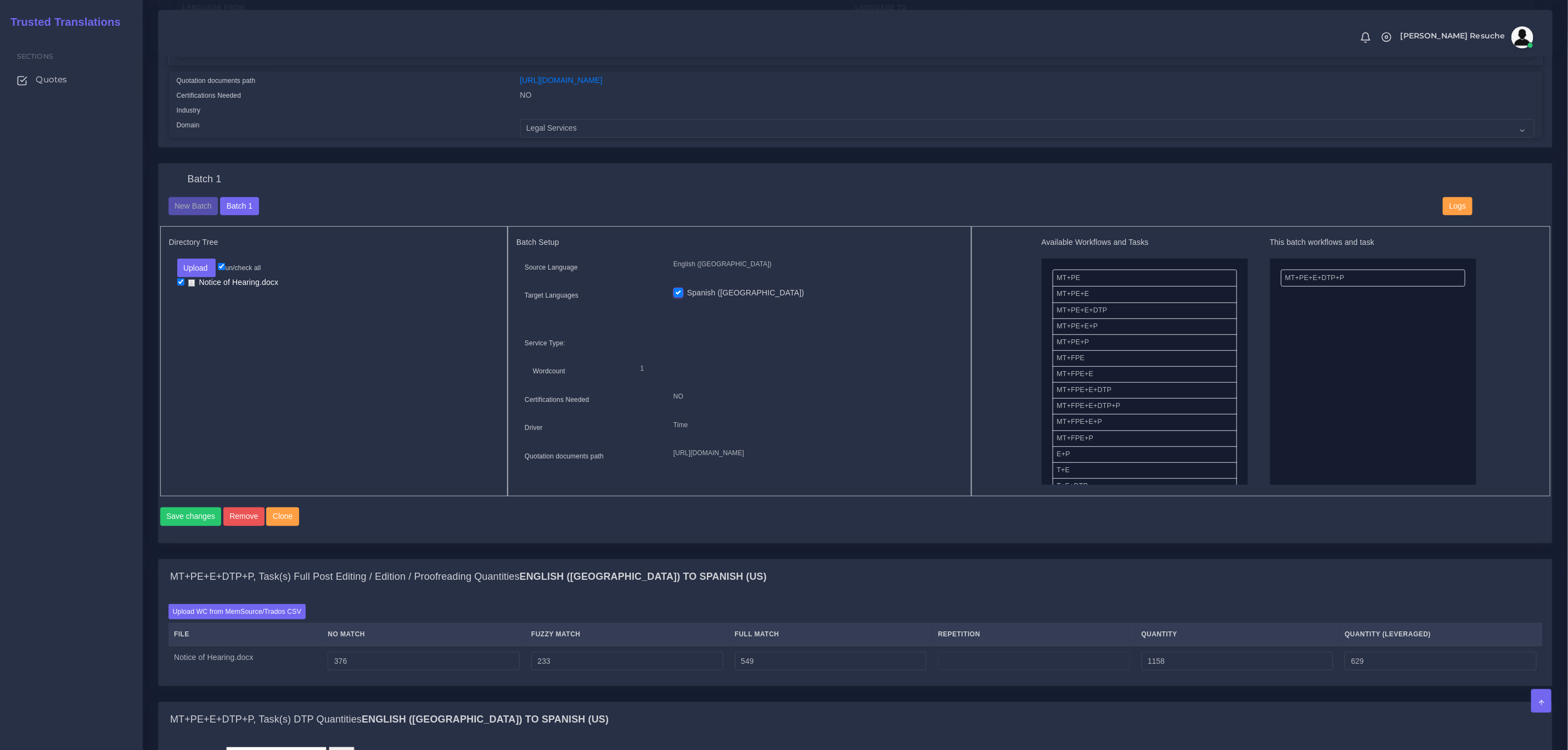
scroll to position [283, 0]
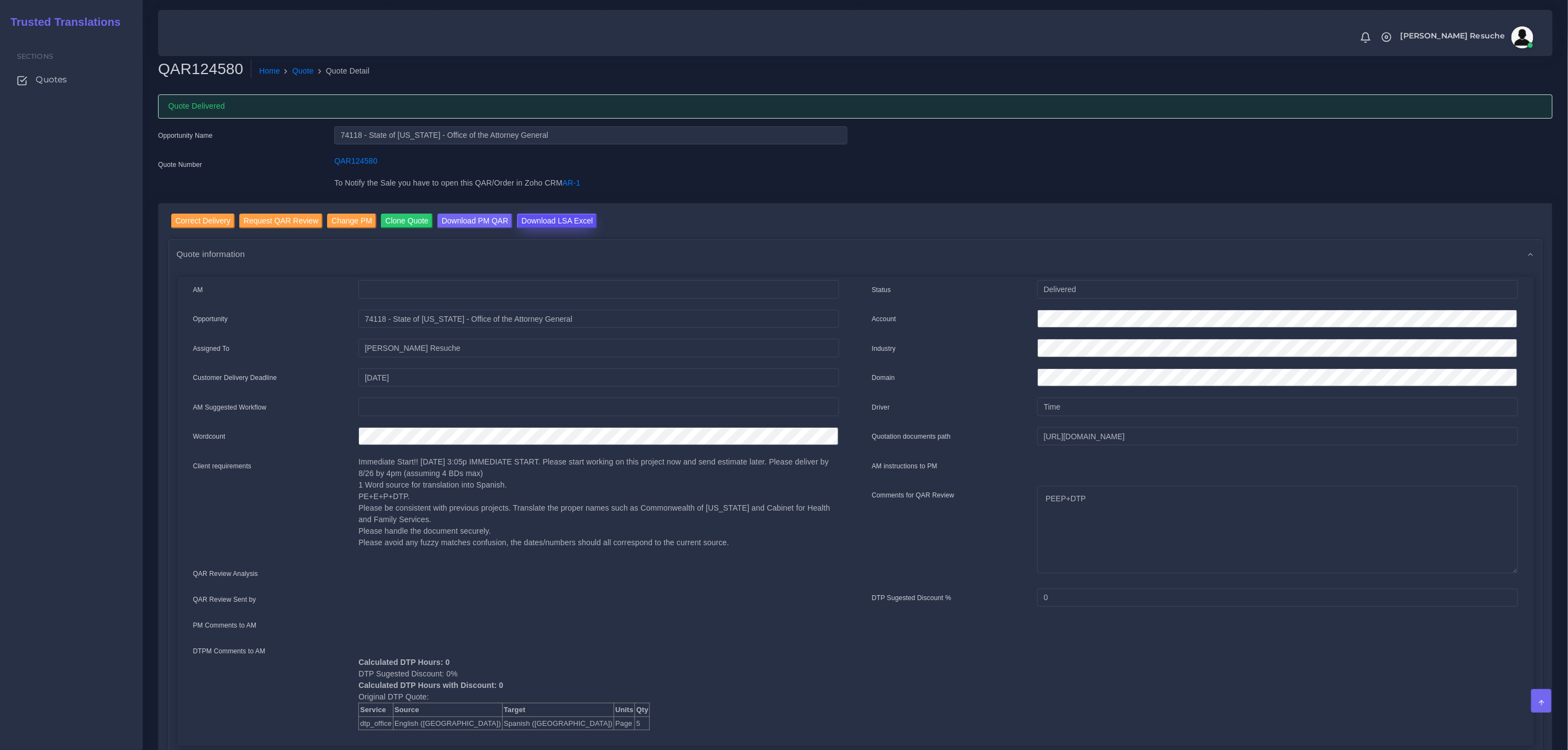
click at [517, 219] on input "Download LSA Excel" at bounding box center [557, 221] width 81 height 15
click at [304, 69] on link "Quote" at bounding box center [303, 71] width 21 height 12
